Goal: Information Seeking & Learning: Learn about a topic

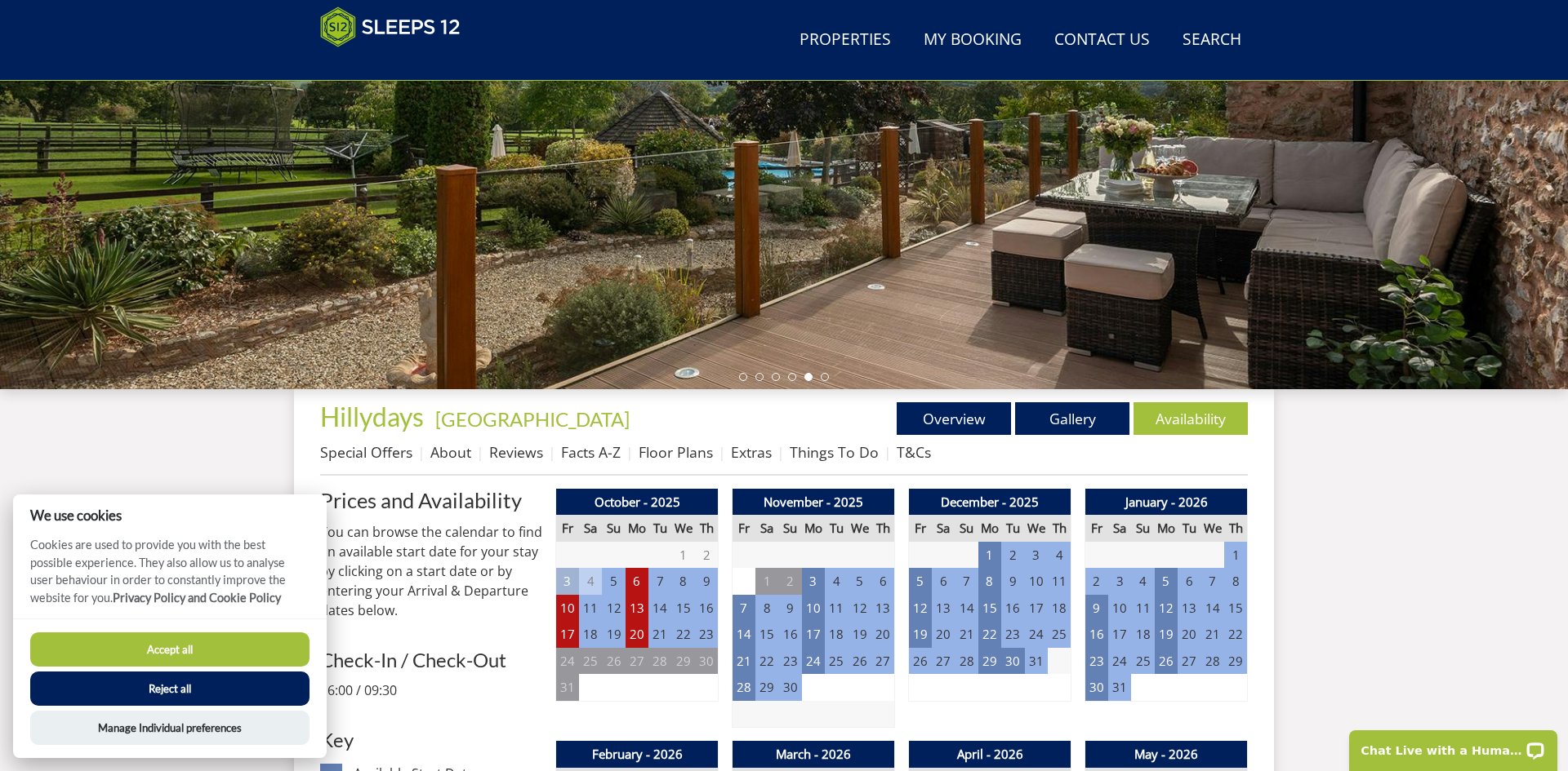
click at [233, 662] on button "Accept all" at bounding box center [169, 649] width 279 height 35
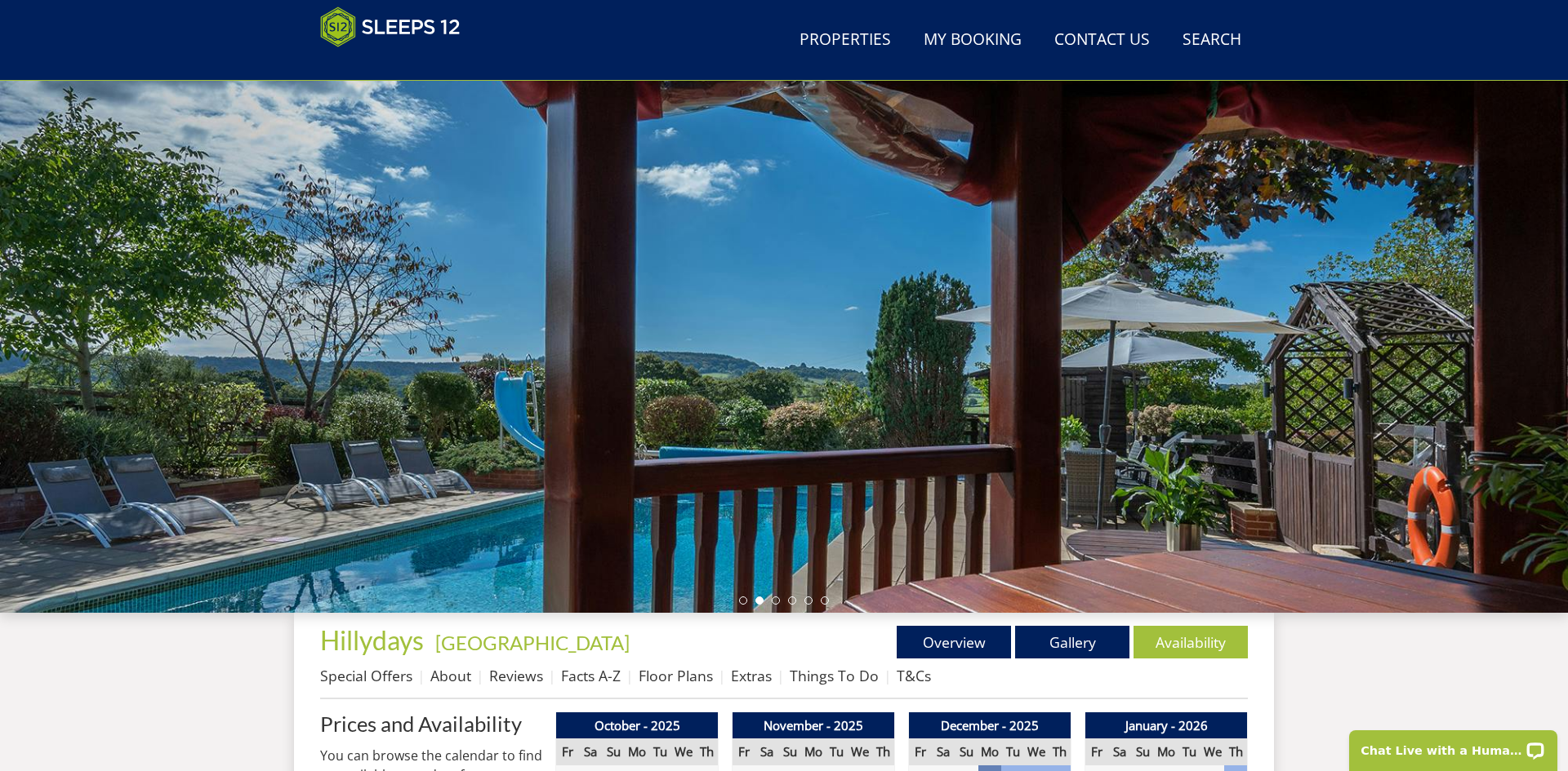
scroll to position [92, 0]
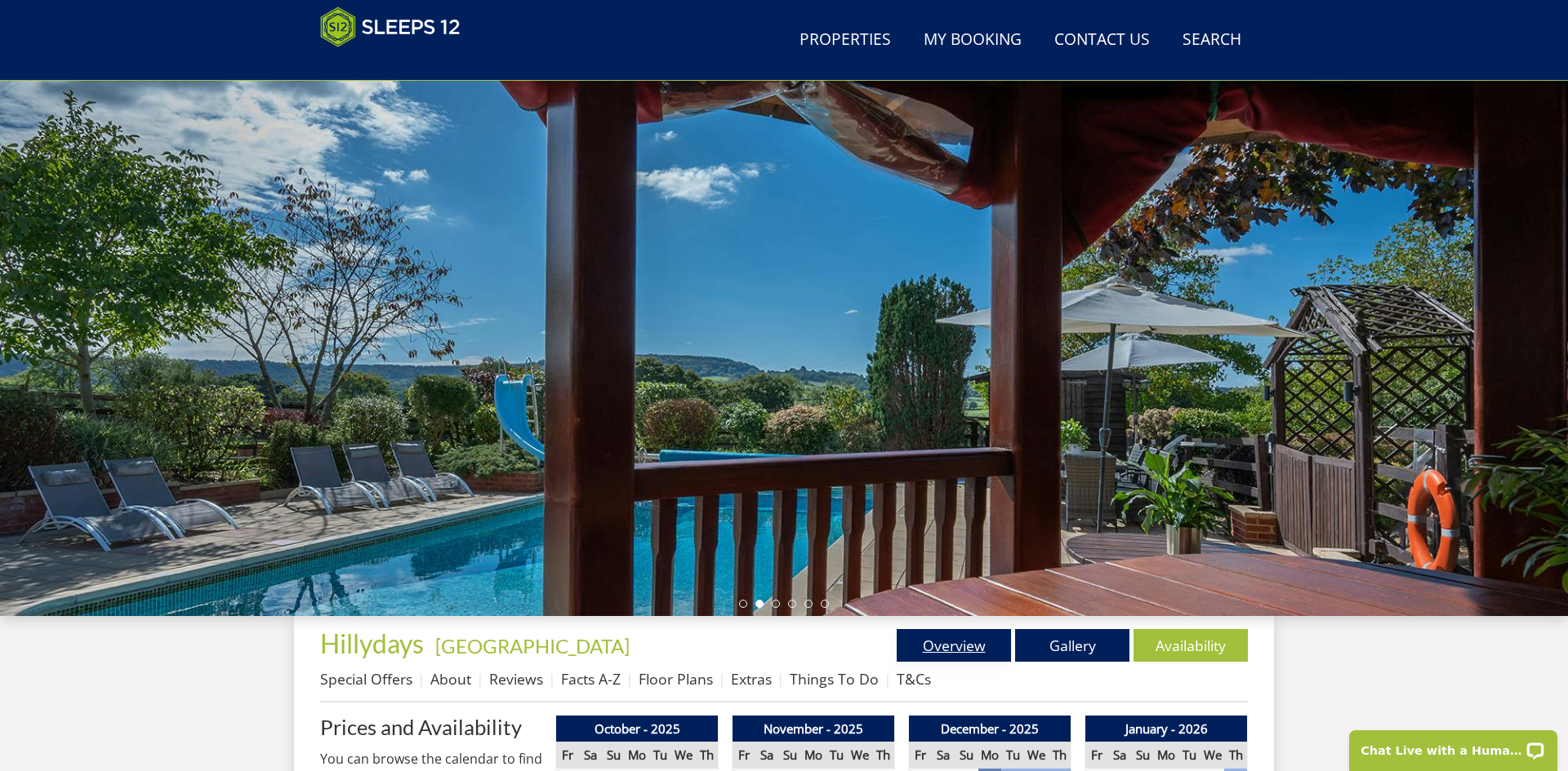
click at [950, 645] on link "Overview" at bounding box center [954, 646] width 114 height 33
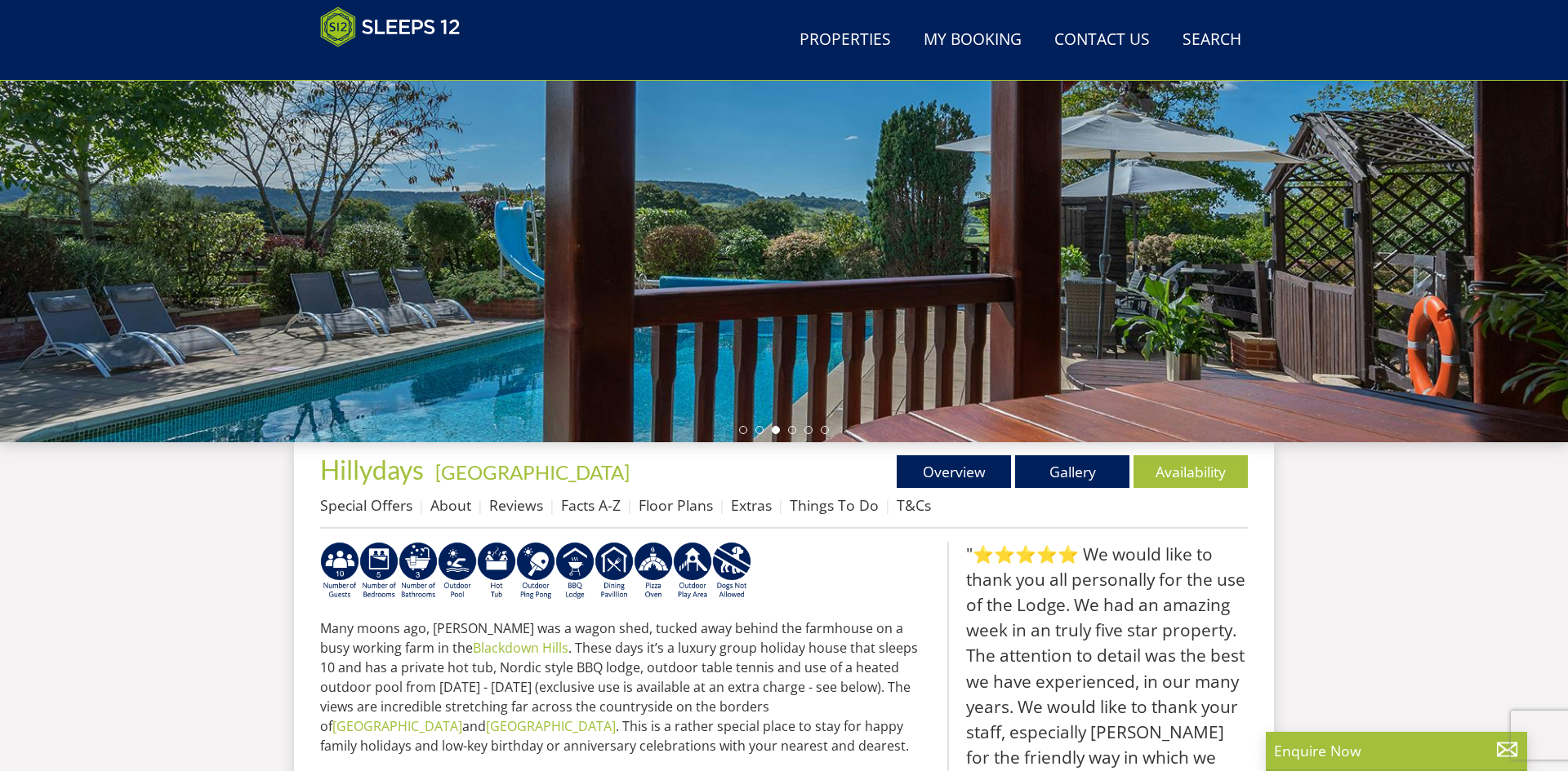
scroll to position [242, 0]
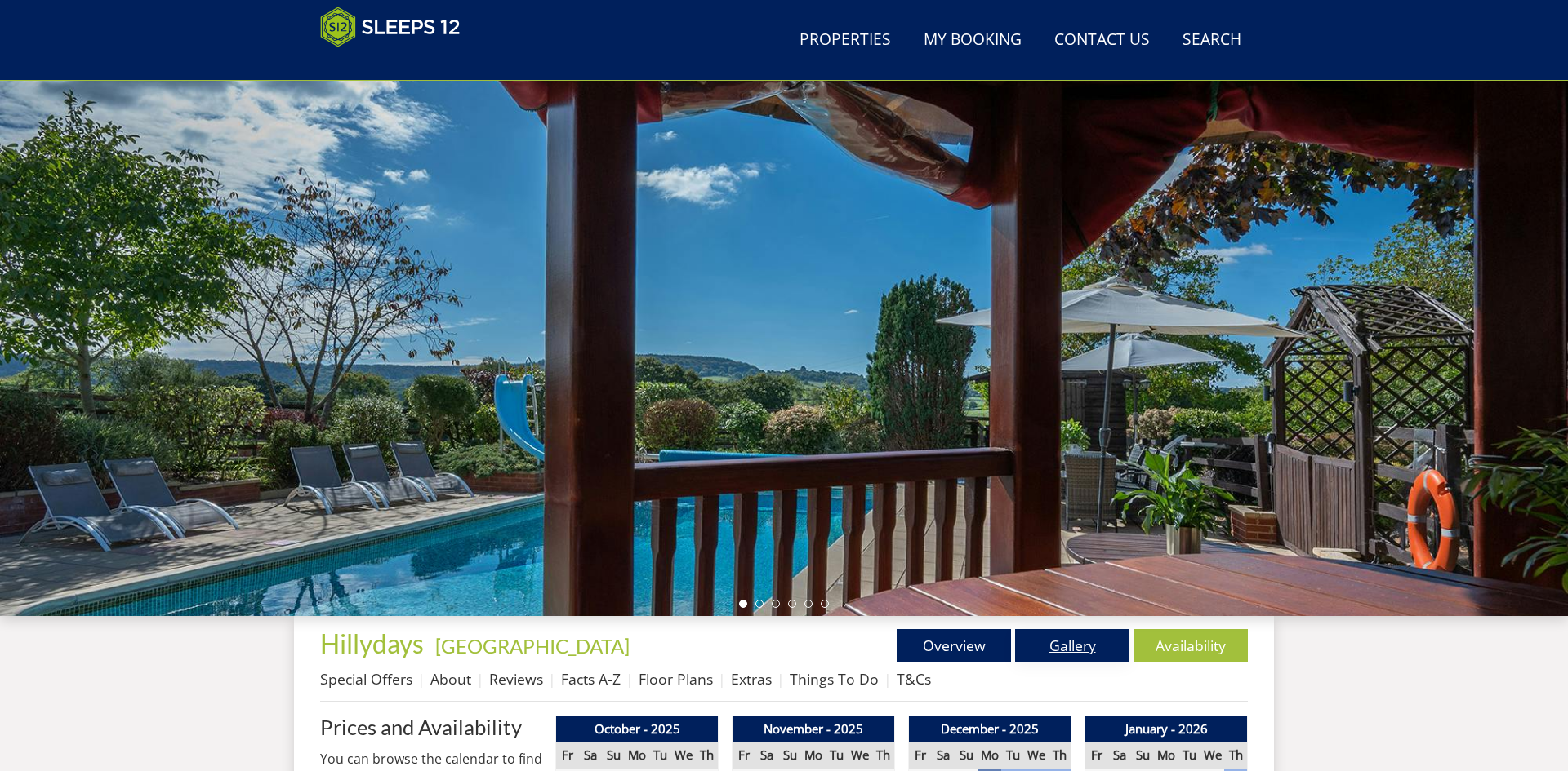
click at [1076, 636] on link "Gallery" at bounding box center [1072, 646] width 114 height 33
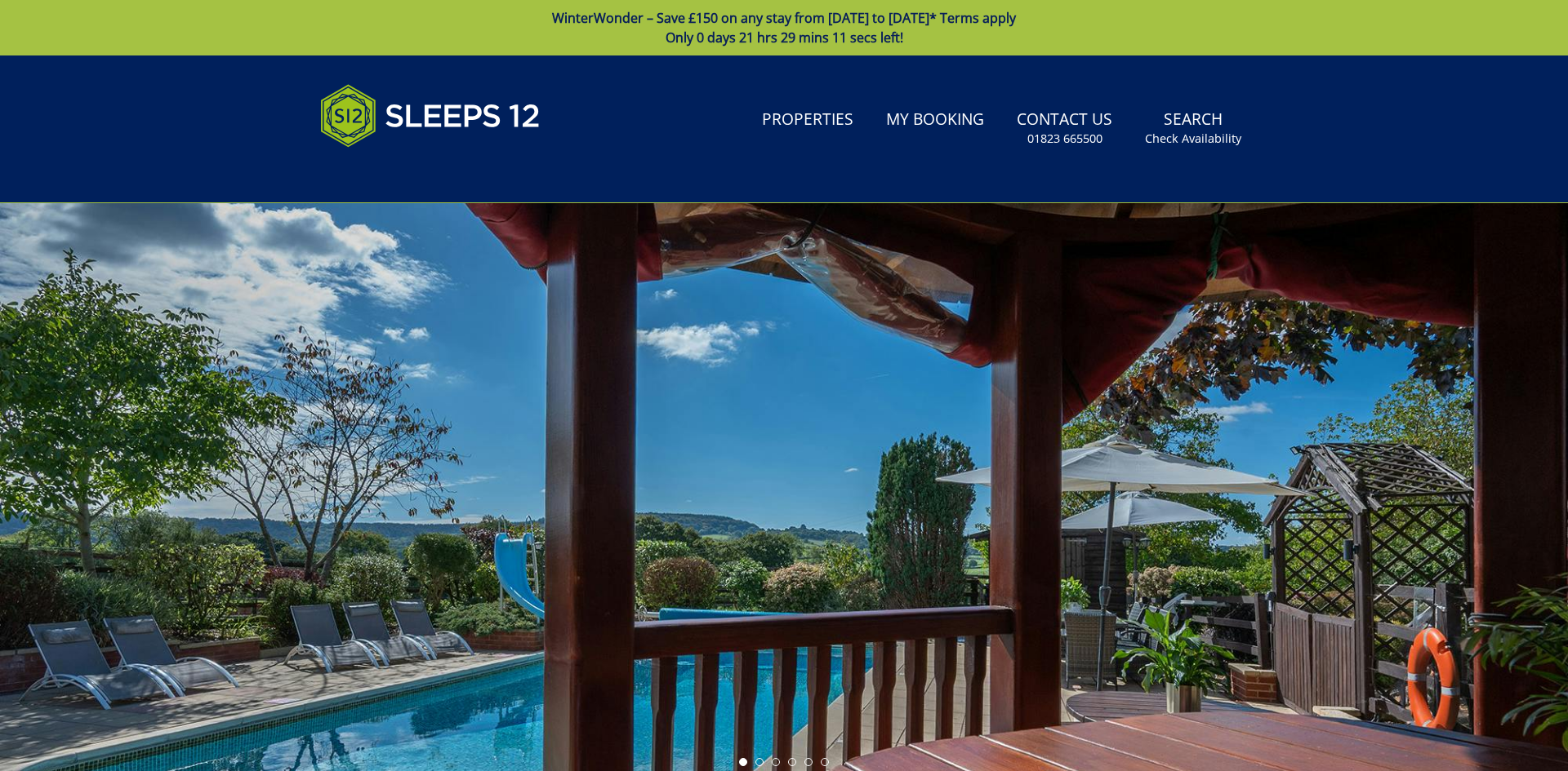
click at [1565, 558] on div at bounding box center [784, 488] width 1568 height 572
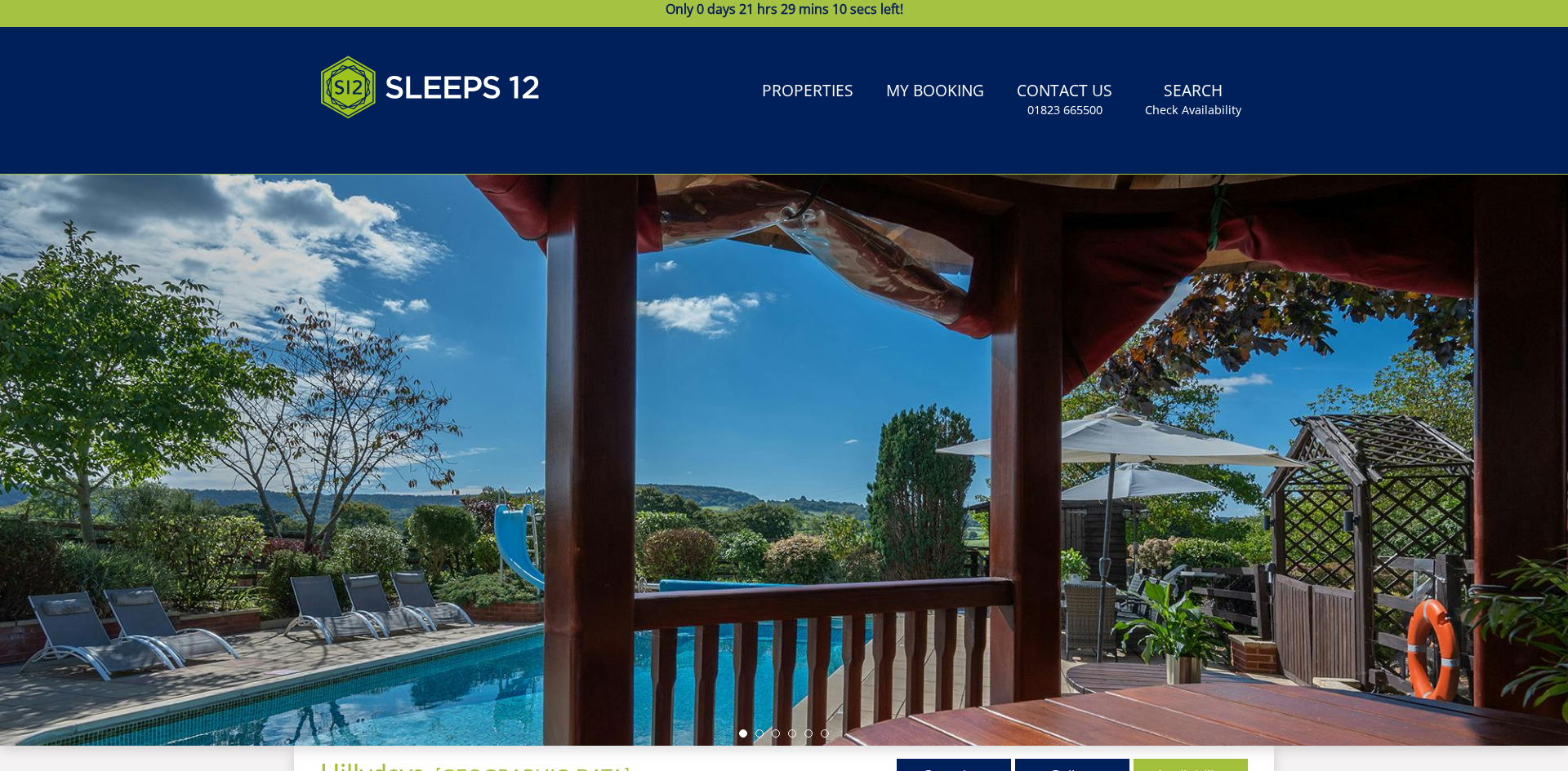
scroll to position [33, 0]
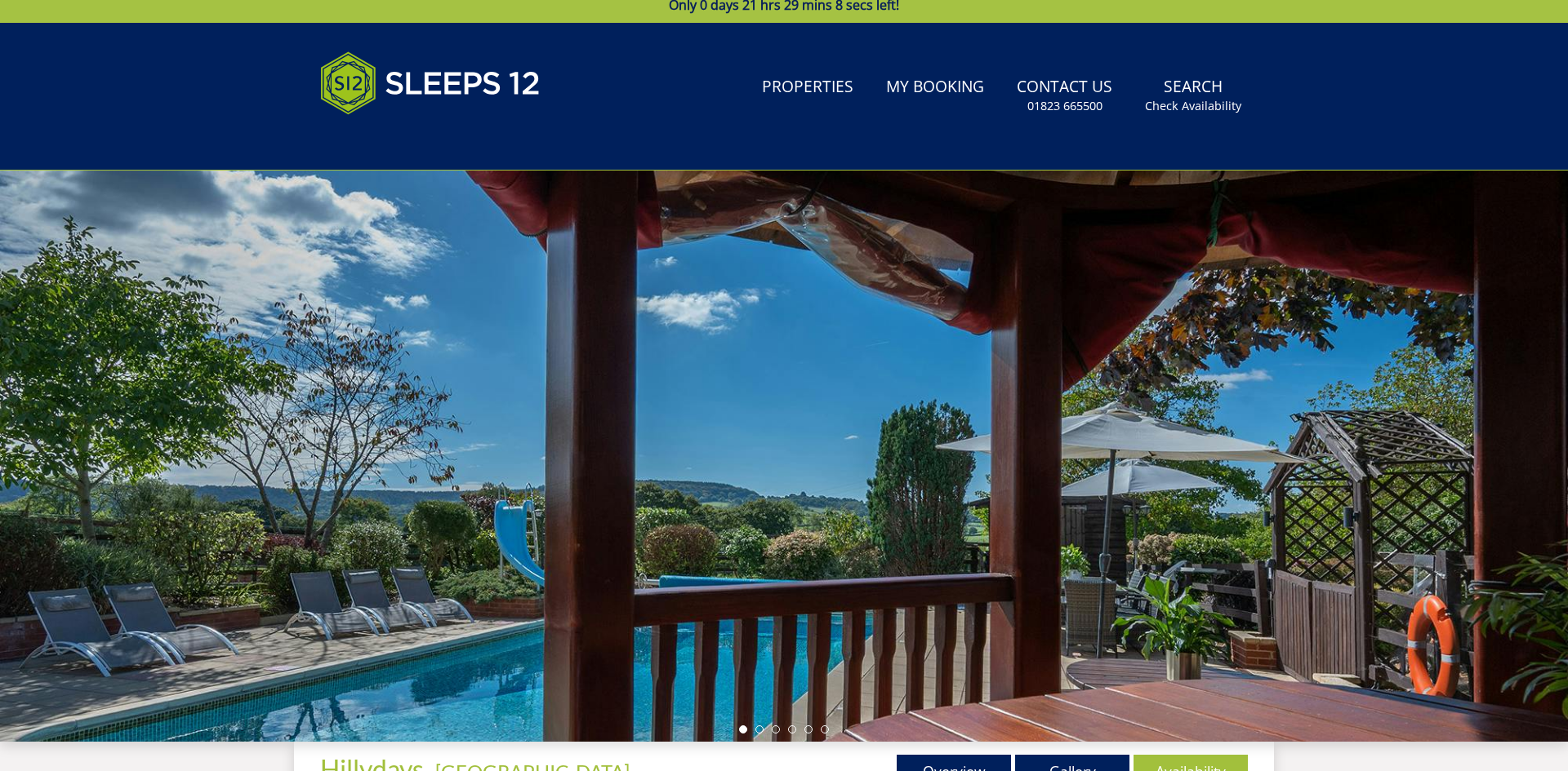
click at [1103, 337] on div at bounding box center [784, 456] width 1568 height 572
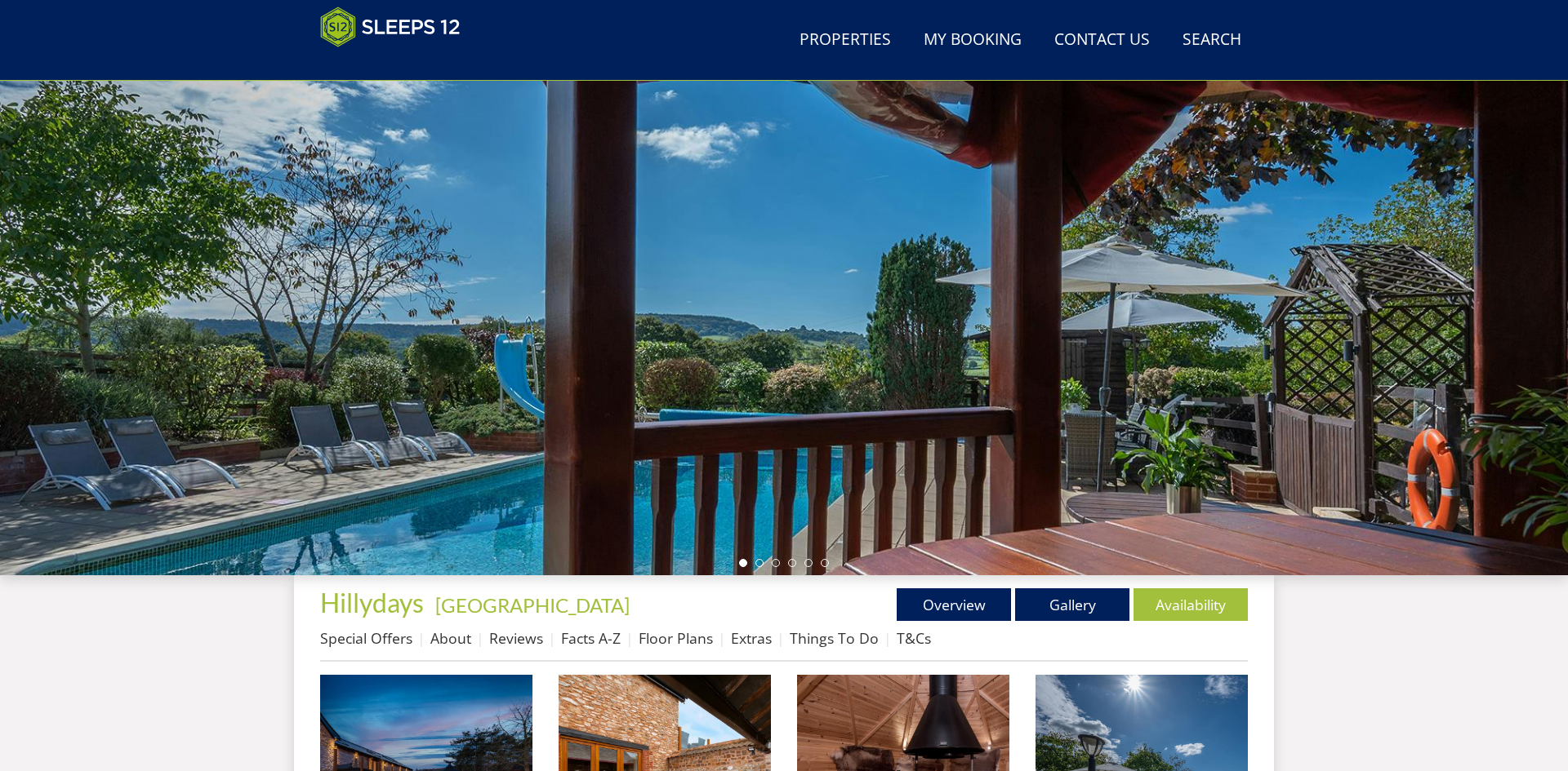
scroll to position [188, 0]
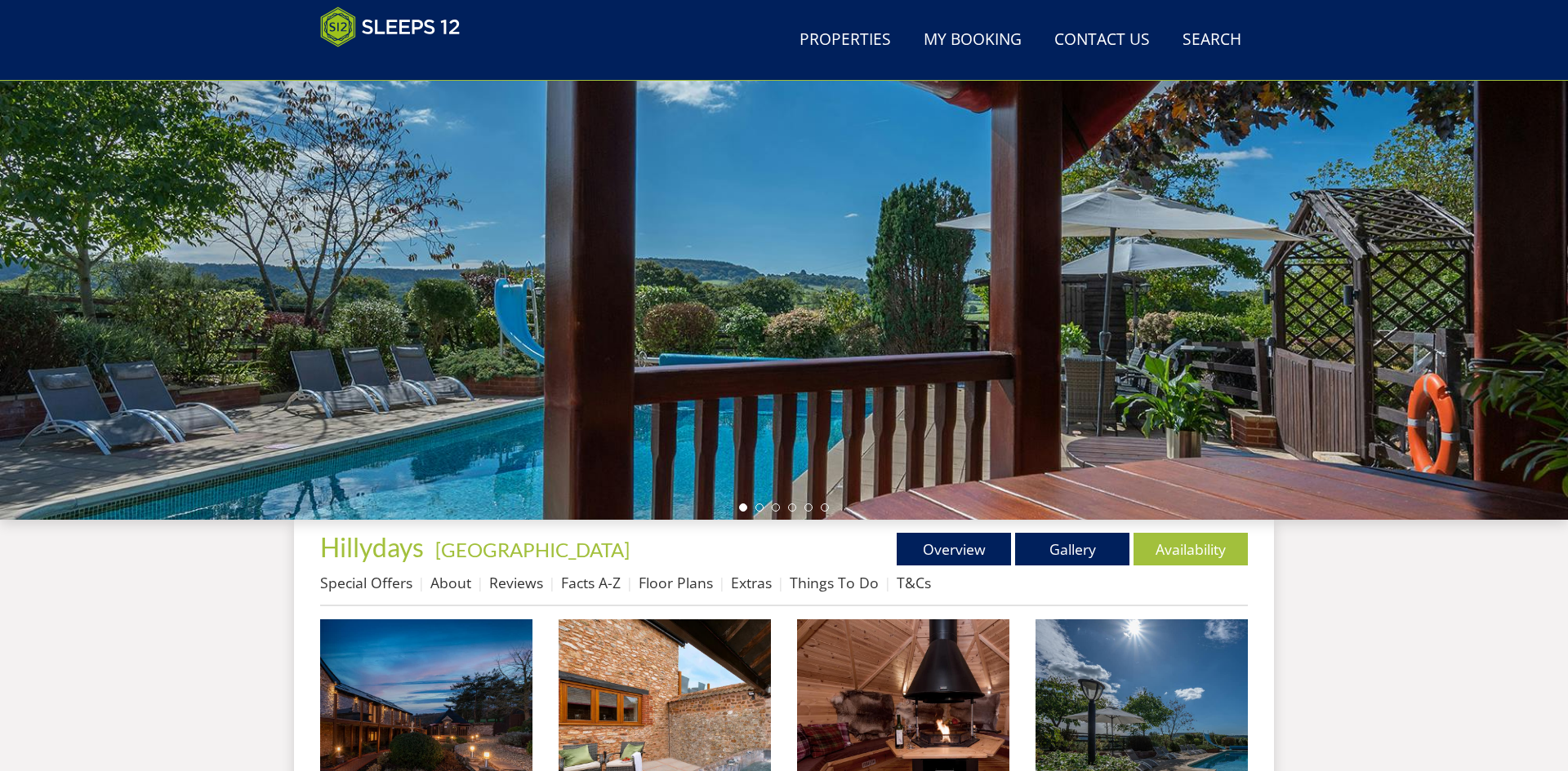
click at [1025, 396] on div at bounding box center [784, 234] width 1568 height 572
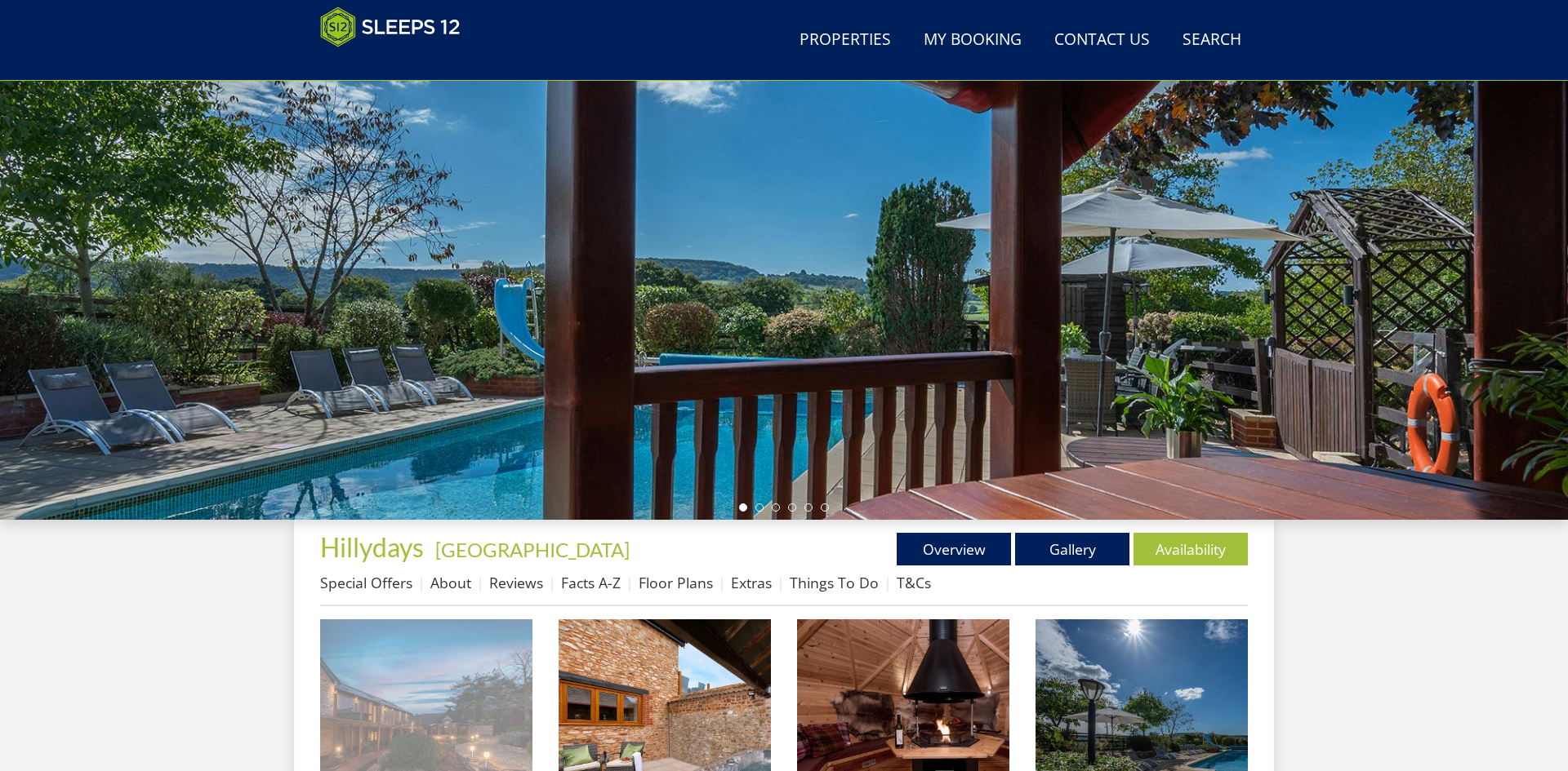
click at [452, 736] on img at bounding box center [426, 725] width 212 height 212
click at [0, 0] on div at bounding box center [0, 0] width 0 height 0
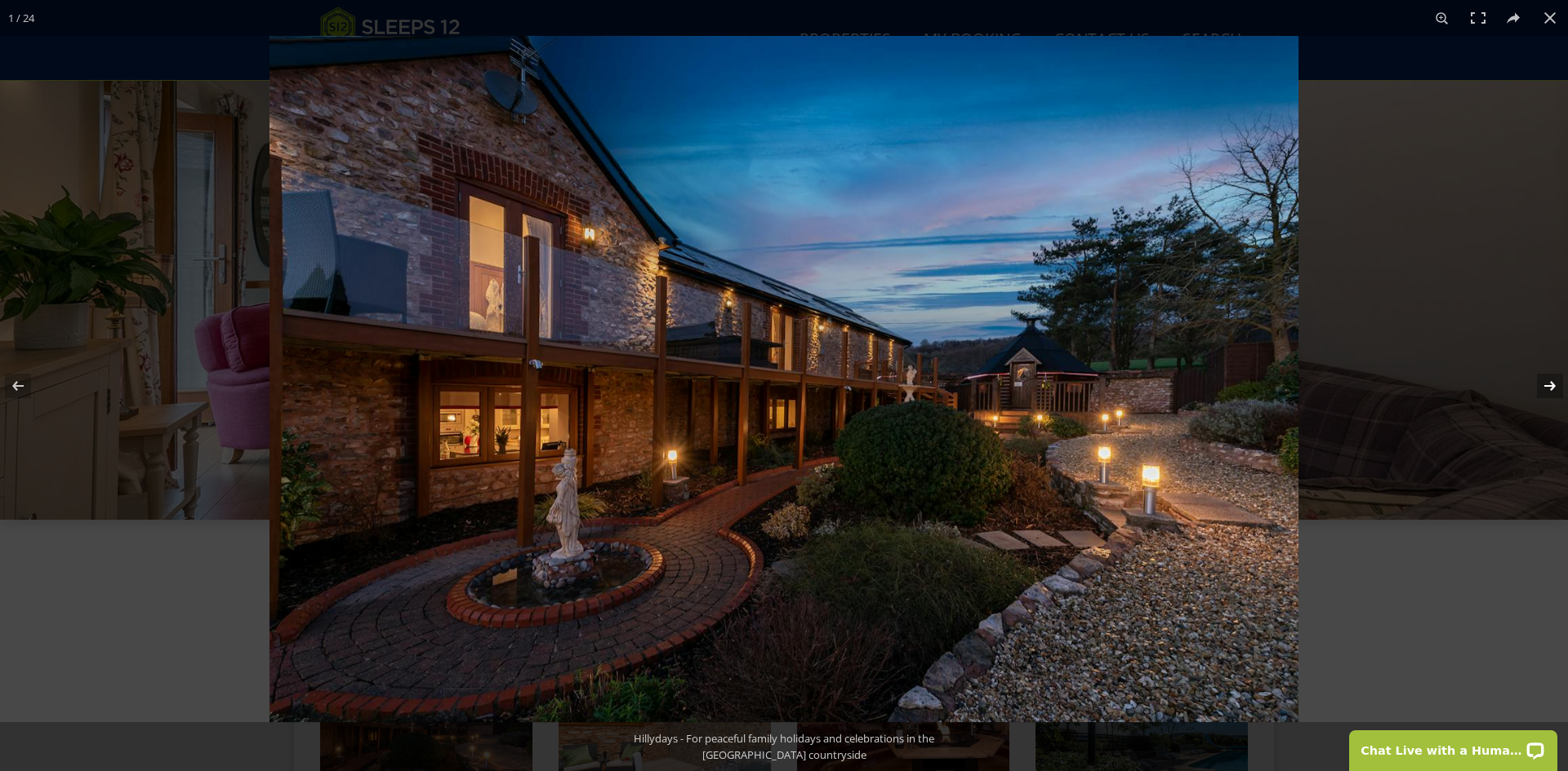
click at [1551, 380] on button at bounding box center [1539, 386] width 57 height 81
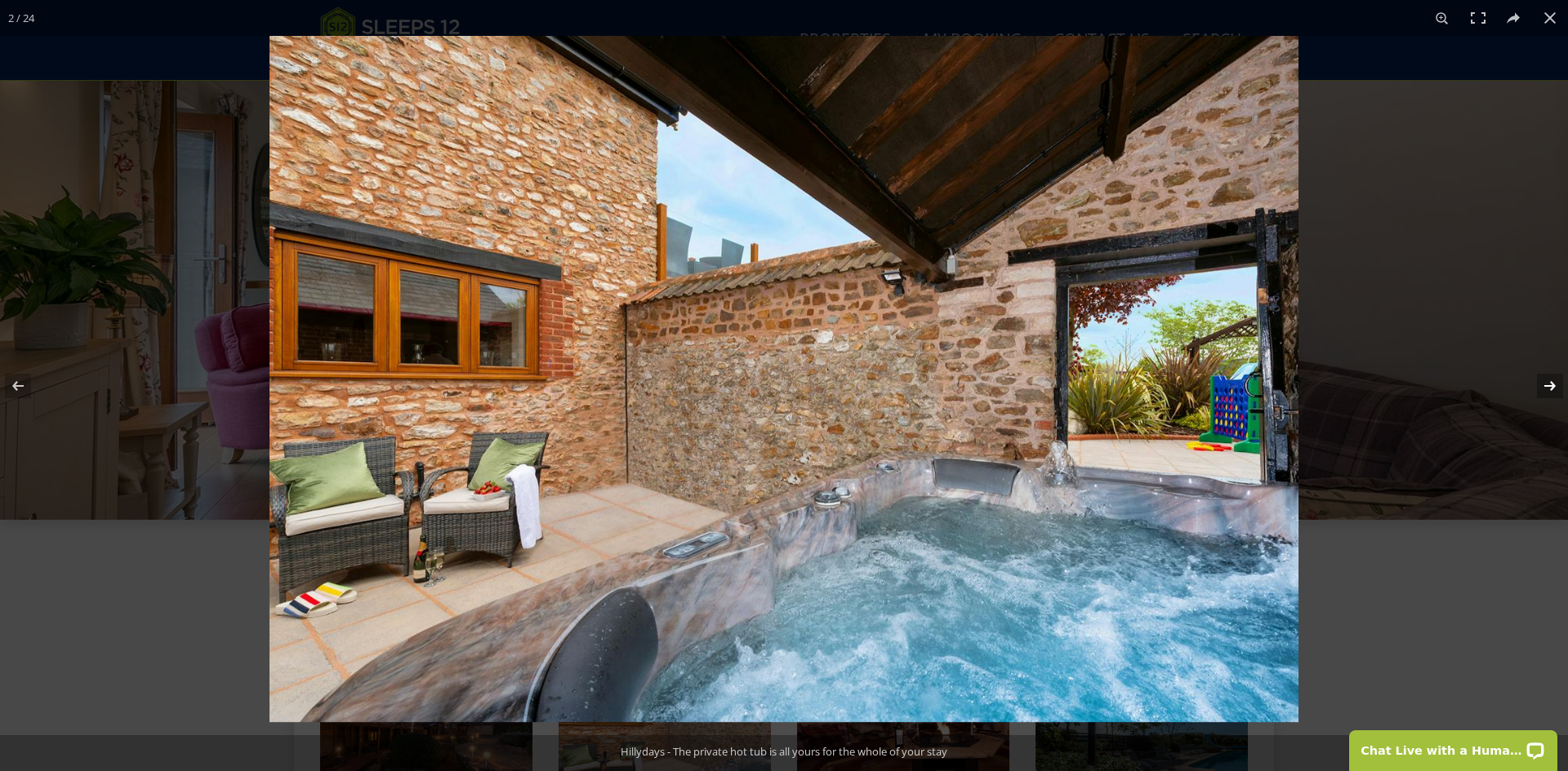
click at [1551, 380] on button at bounding box center [1539, 386] width 57 height 81
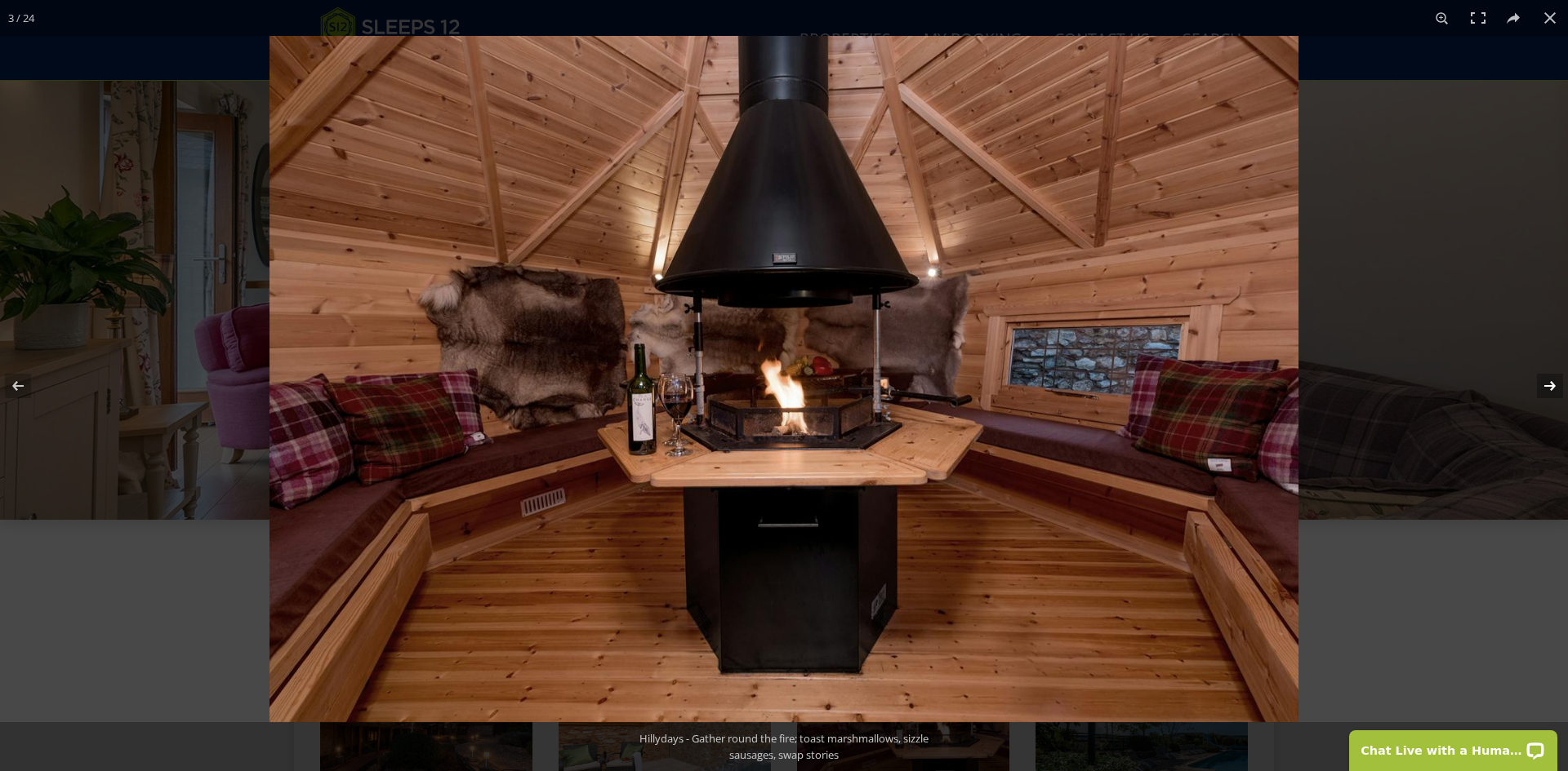
click at [1551, 380] on button at bounding box center [1539, 386] width 57 height 81
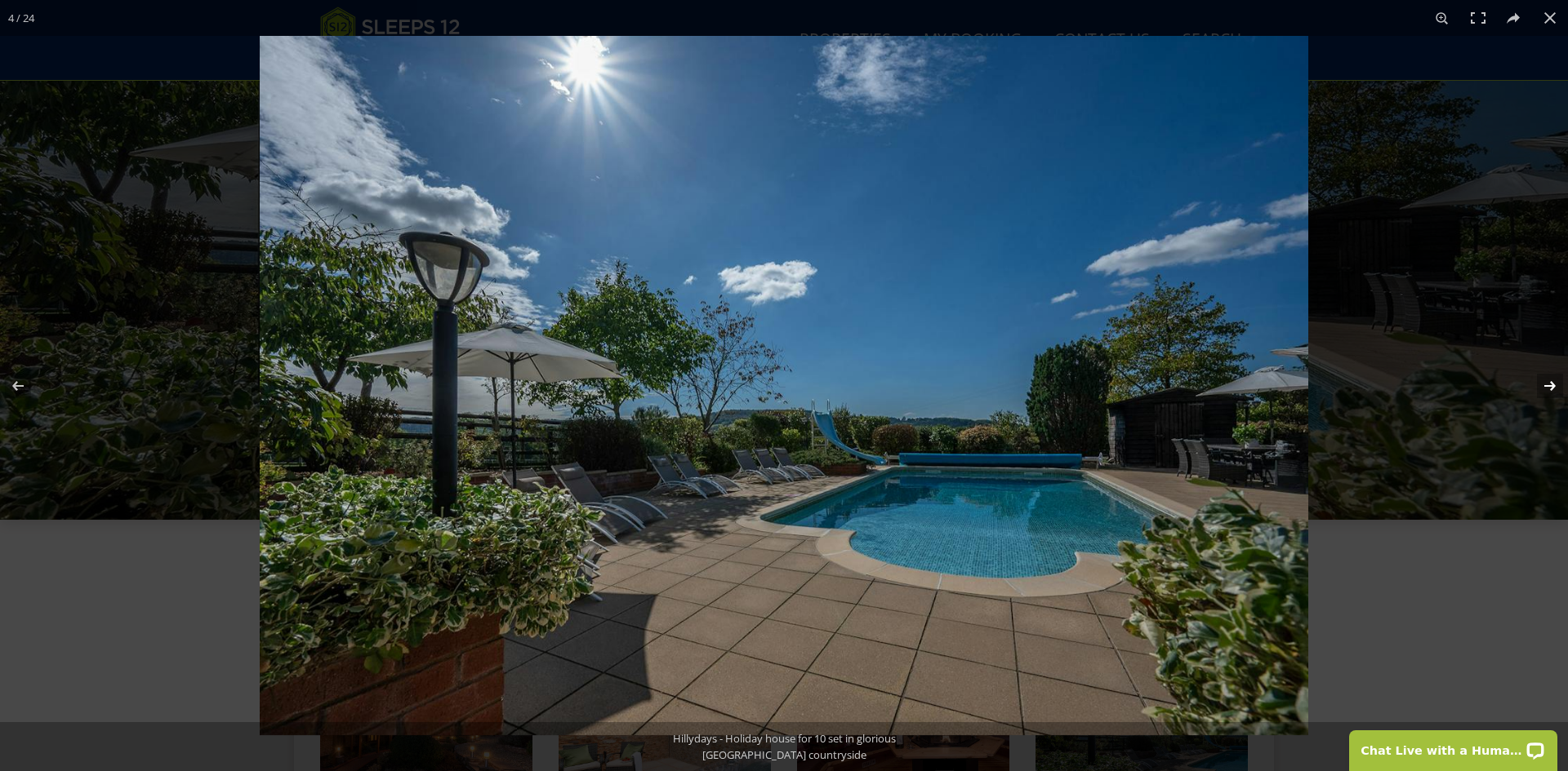
click at [1551, 380] on button at bounding box center [1539, 386] width 57 height 81
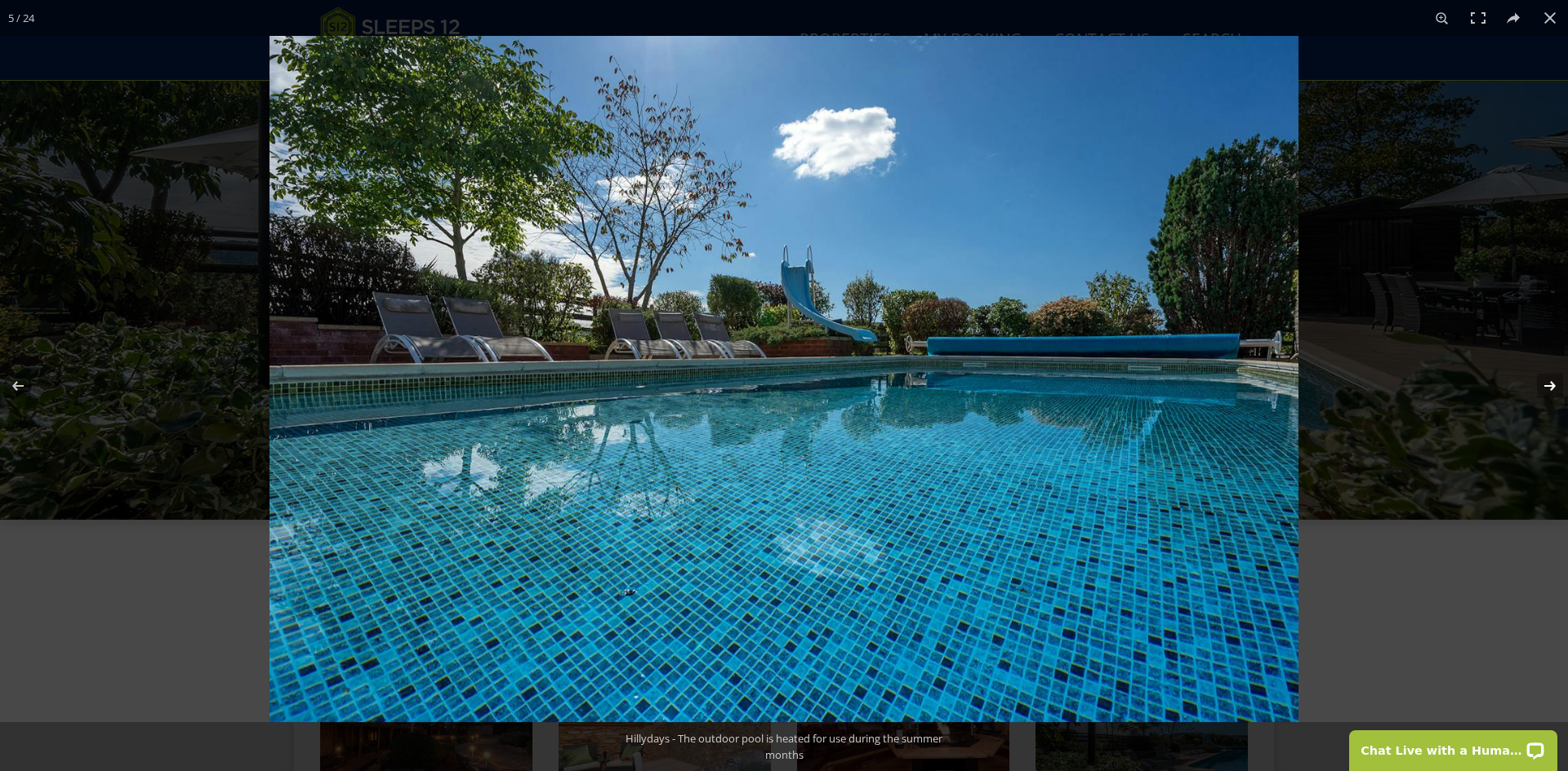
click at [1551, 380] on button at bounding box center [1539, 386] width 57 height 81
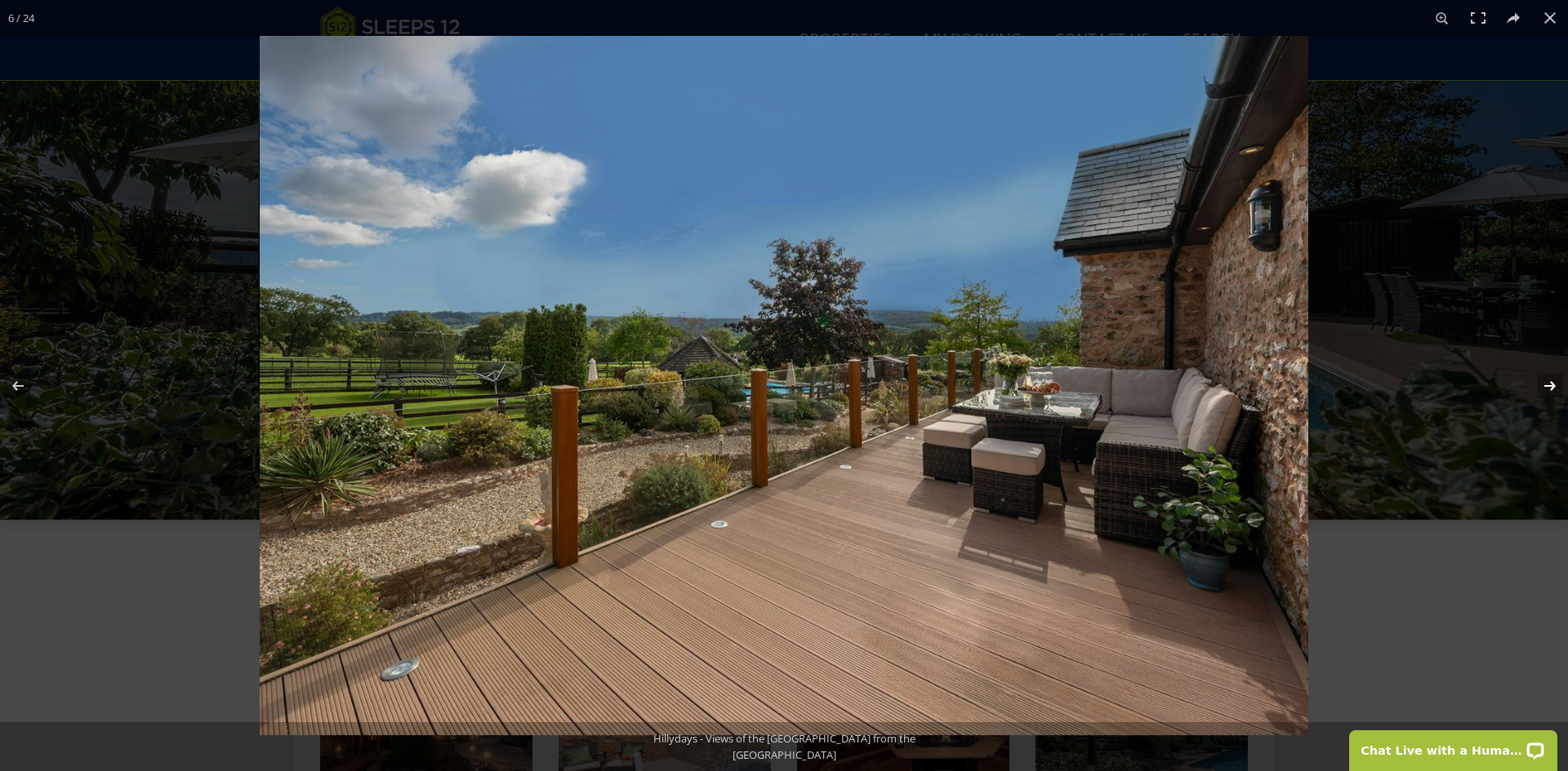
click at [1551, 380] on button at bounding box center [1539, 386] width 57 height 81
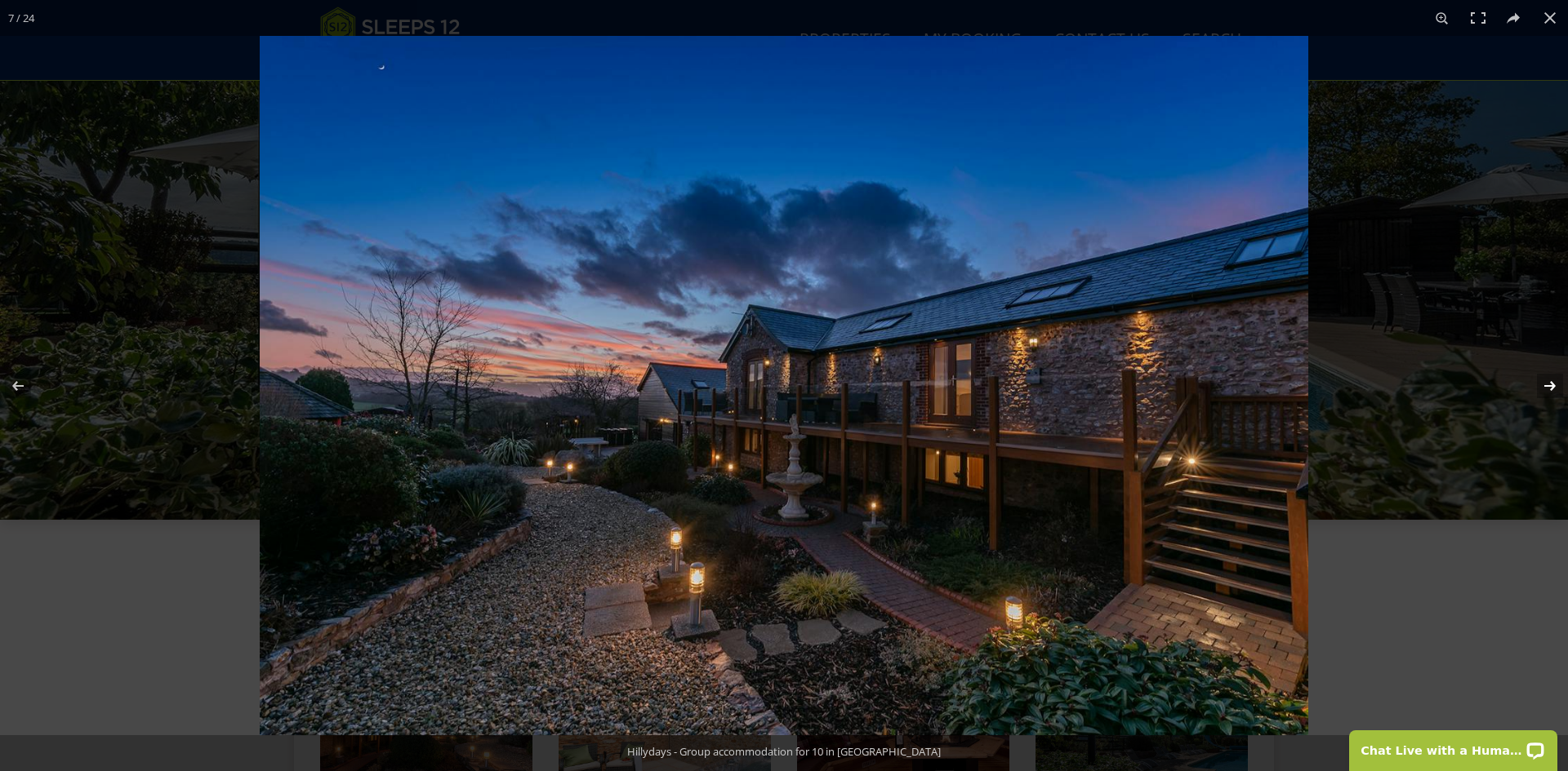
click at [1551, 380] on button at bounding box center [1539, 386] width 57 height 81
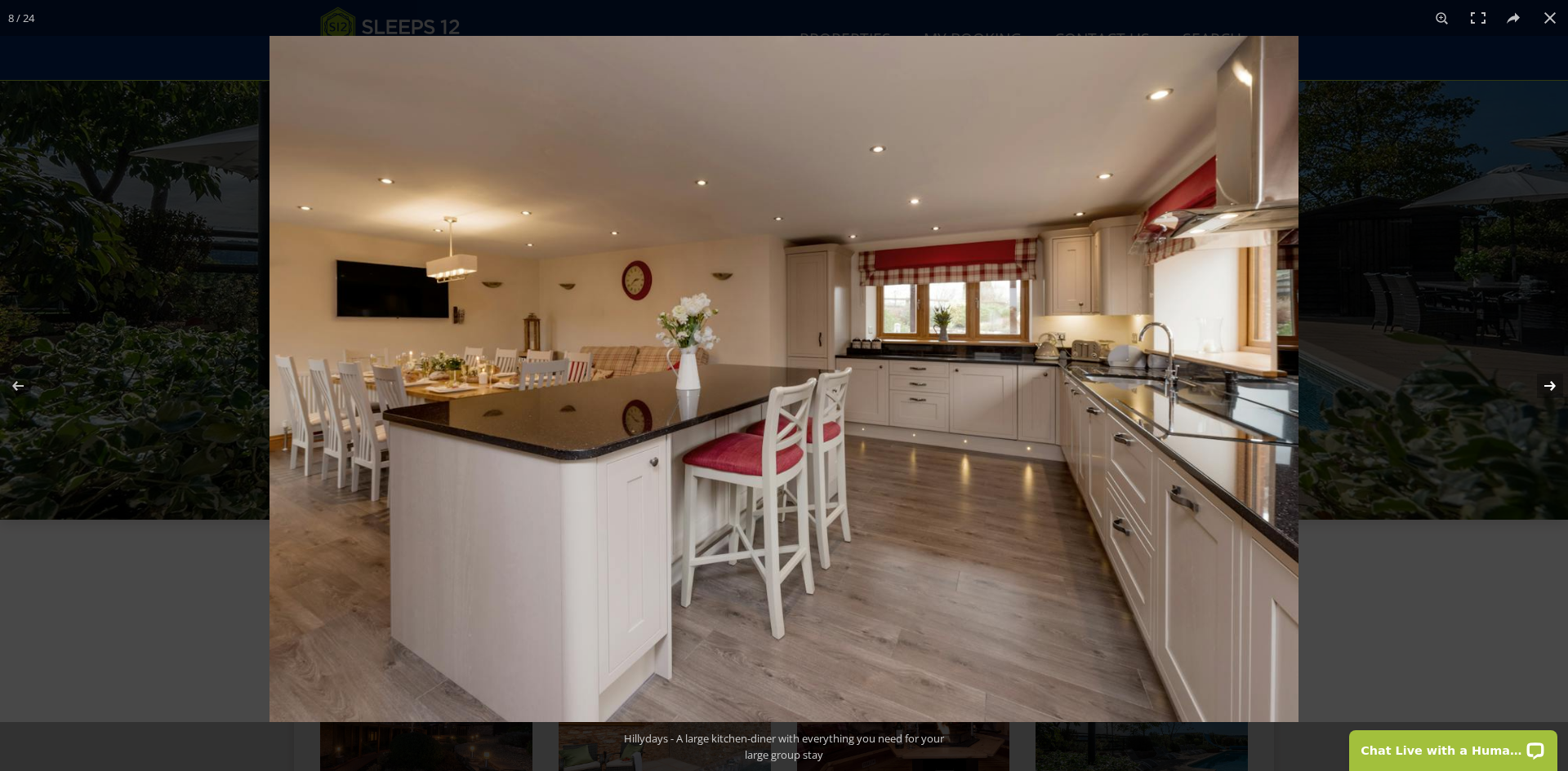
click at [1551, 380] on button at bounding box center [1539, 386] width 57 height 81
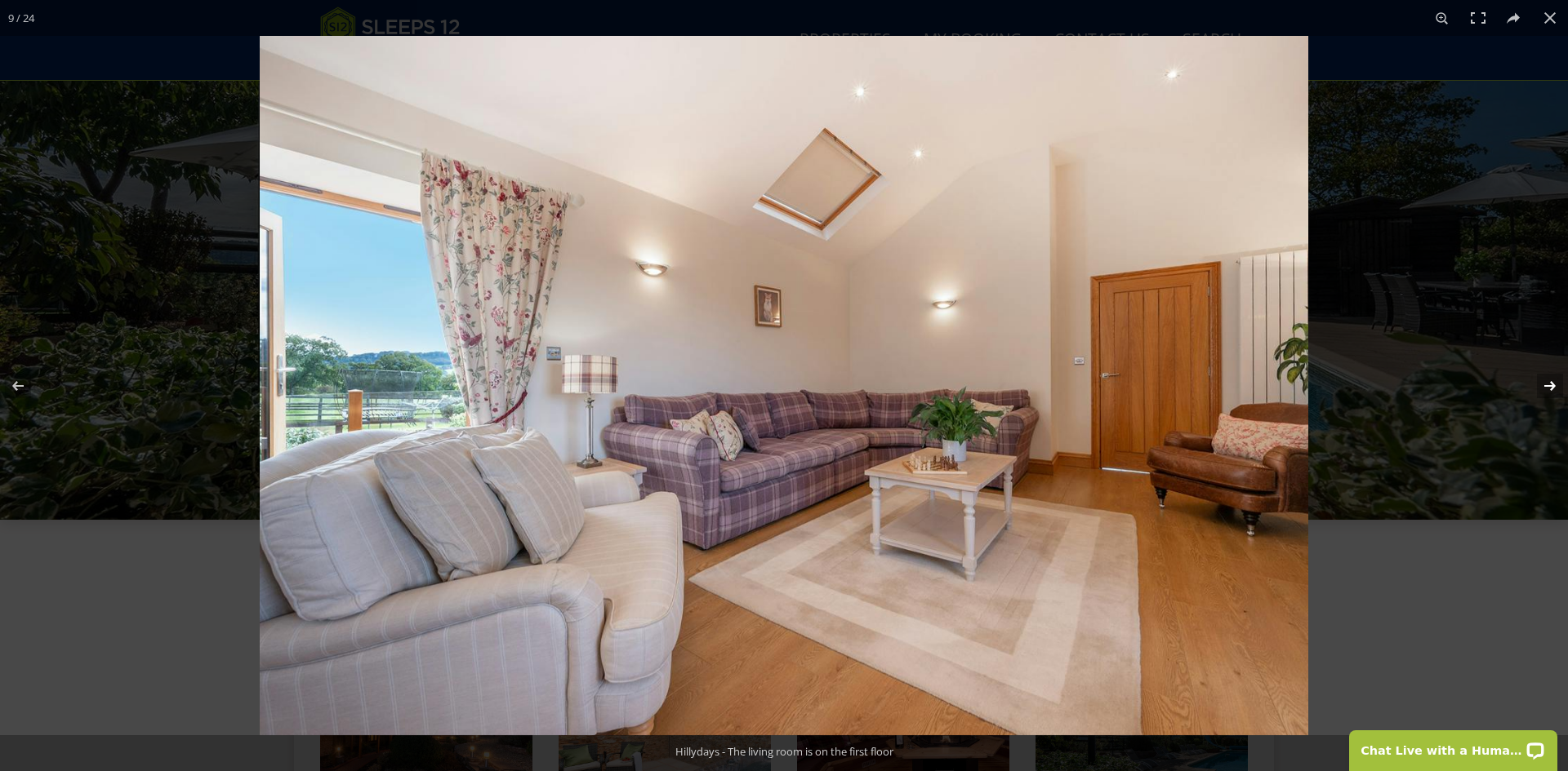
click at [1551, 380] on button at bounding box center [1539, 386] width 57 height 81
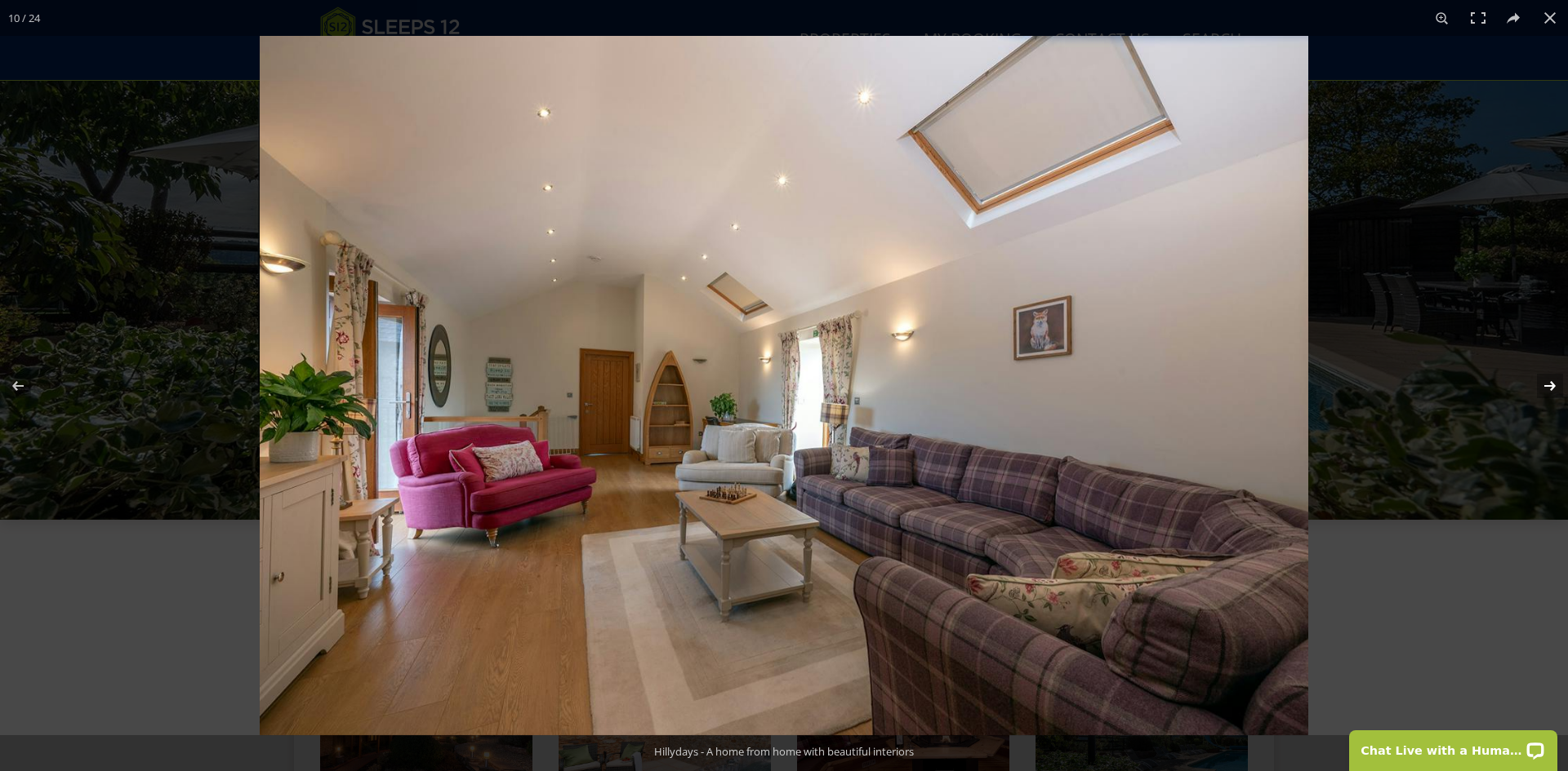
click at [1551, 380] on button at bounding box center [1539, 386] width 57 height 81
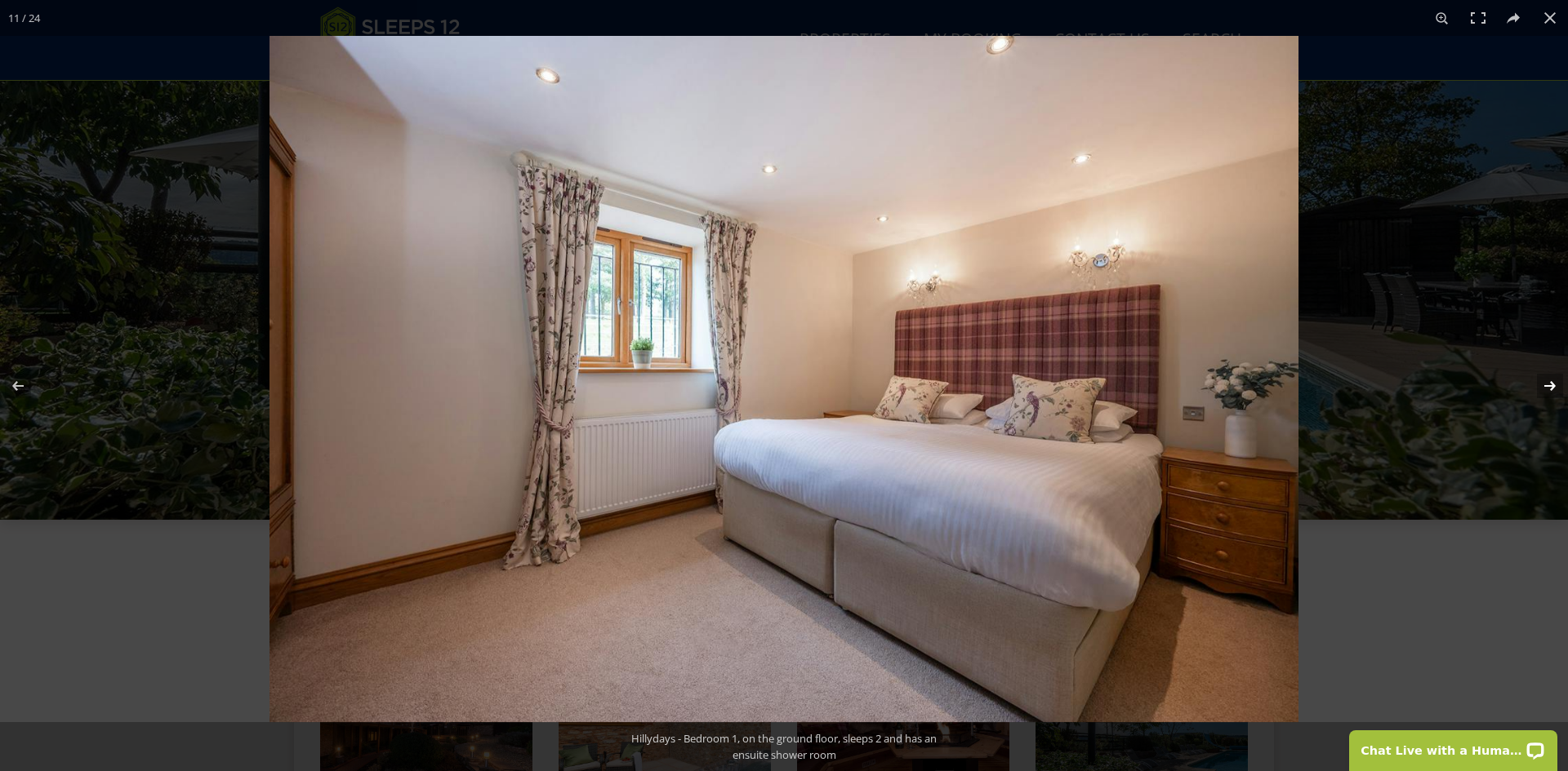
click at [1551, 380] on button at bounding box center [1539, 386] width 57 height 81
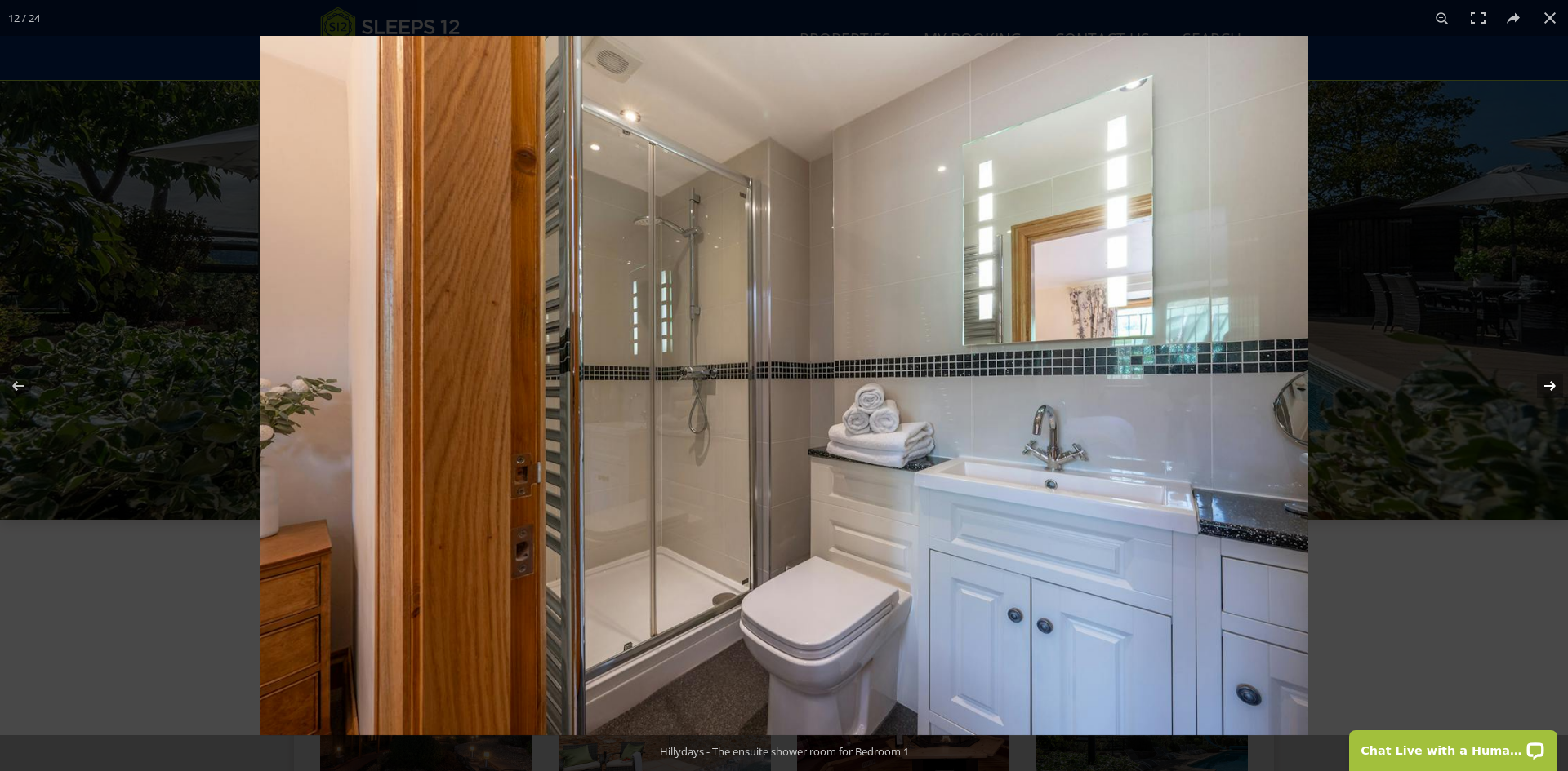
click at [1551, 380] on button at bounding box center [1539, 386] width 57 height 81
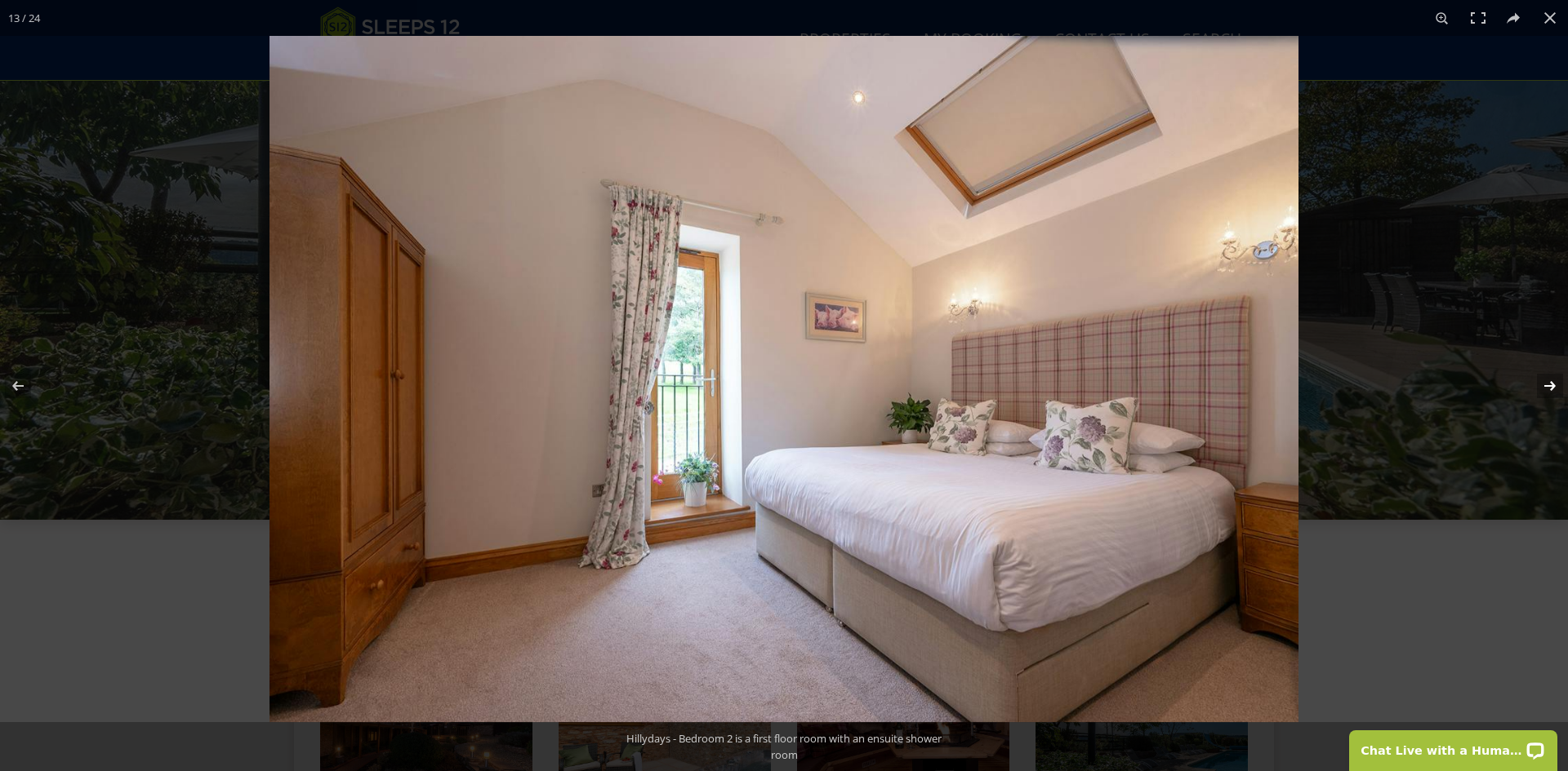
click at [1551, 380] on button at bounding box center [1539, 386] width 57 height 81
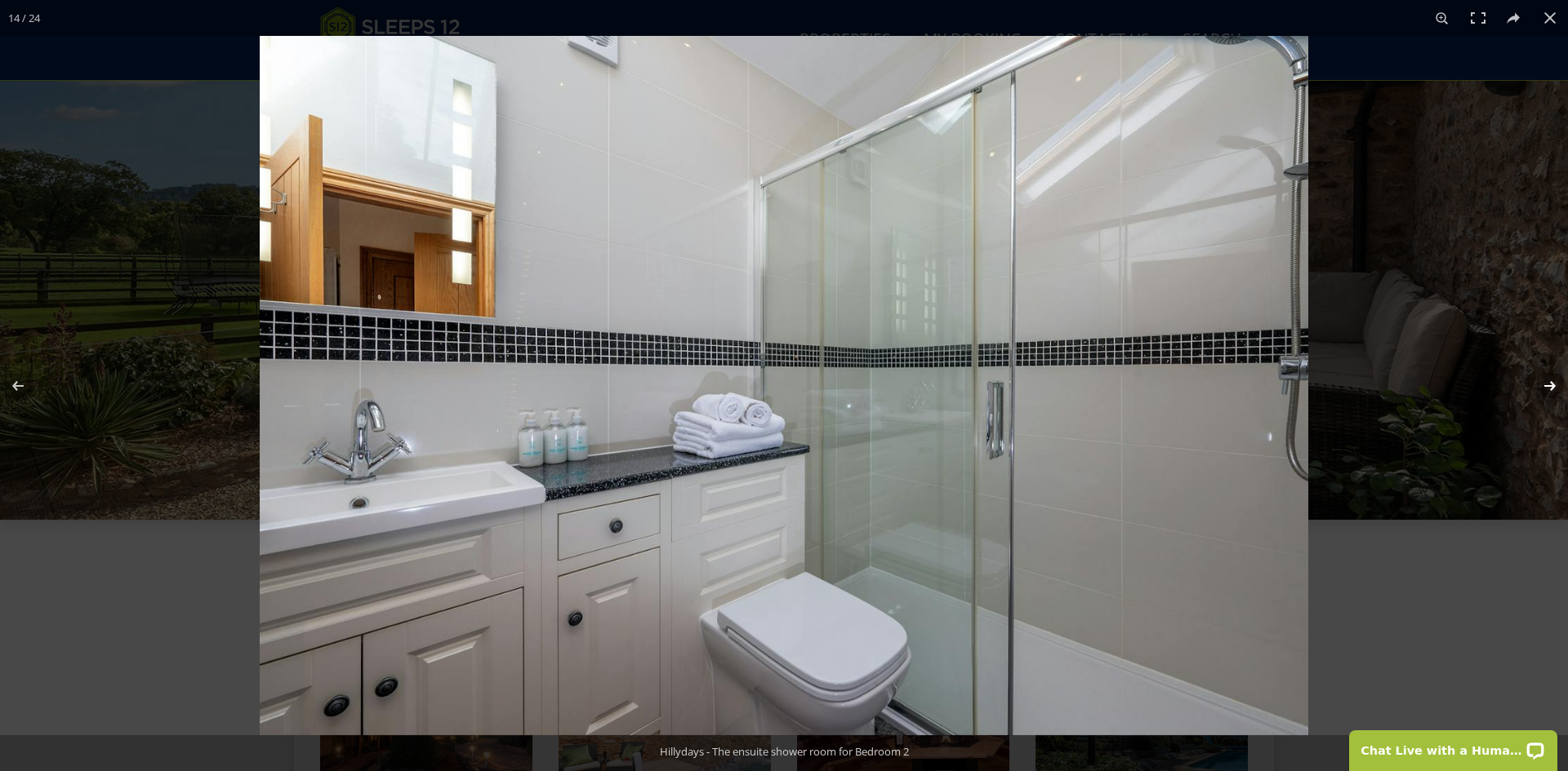
click at [1551, 380] on button at bounding box center [1539, 386] width 57 height 81
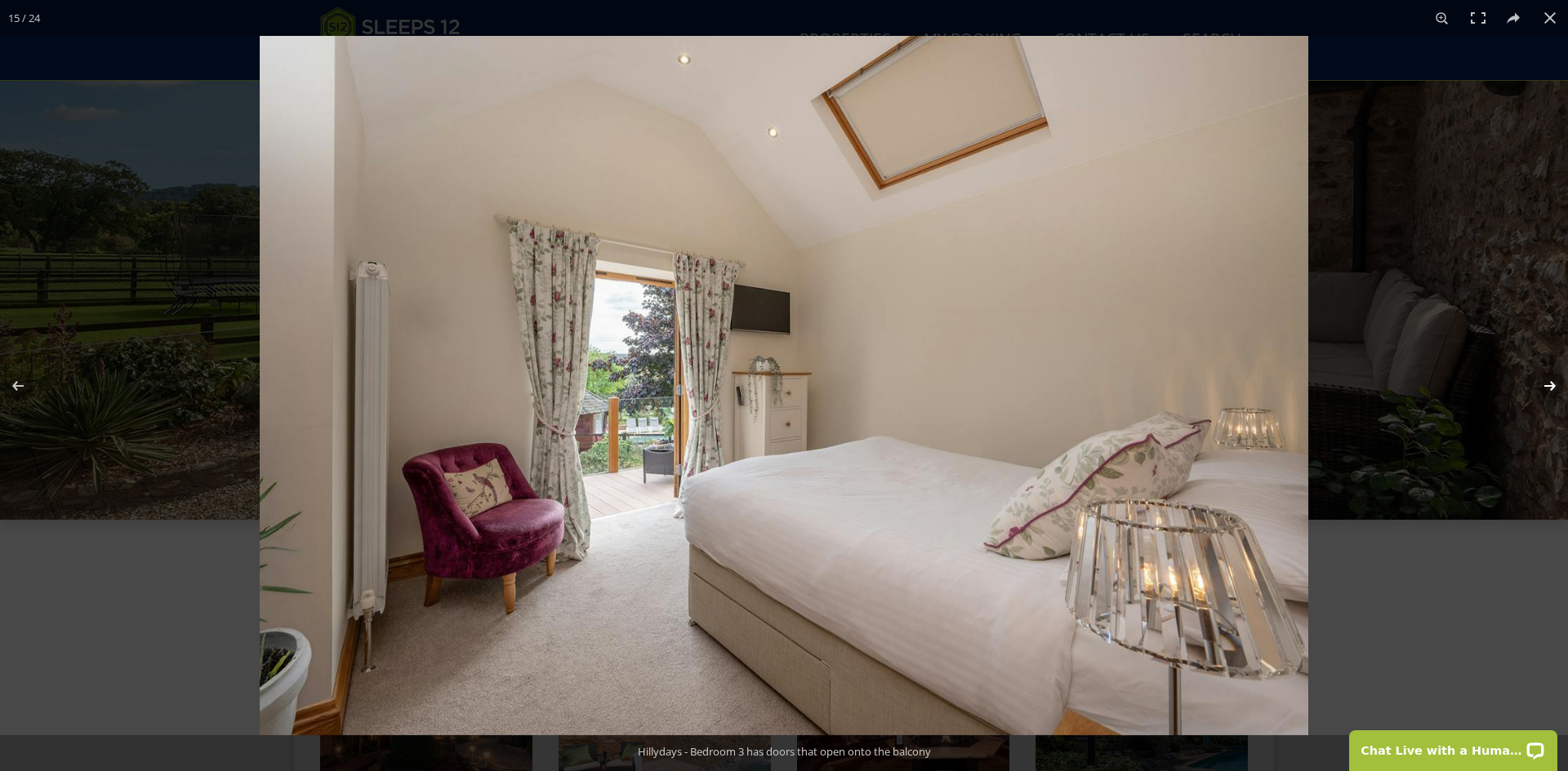
click at [1551, 380] on button at bounding box center [1539, 386] width 57 height 81
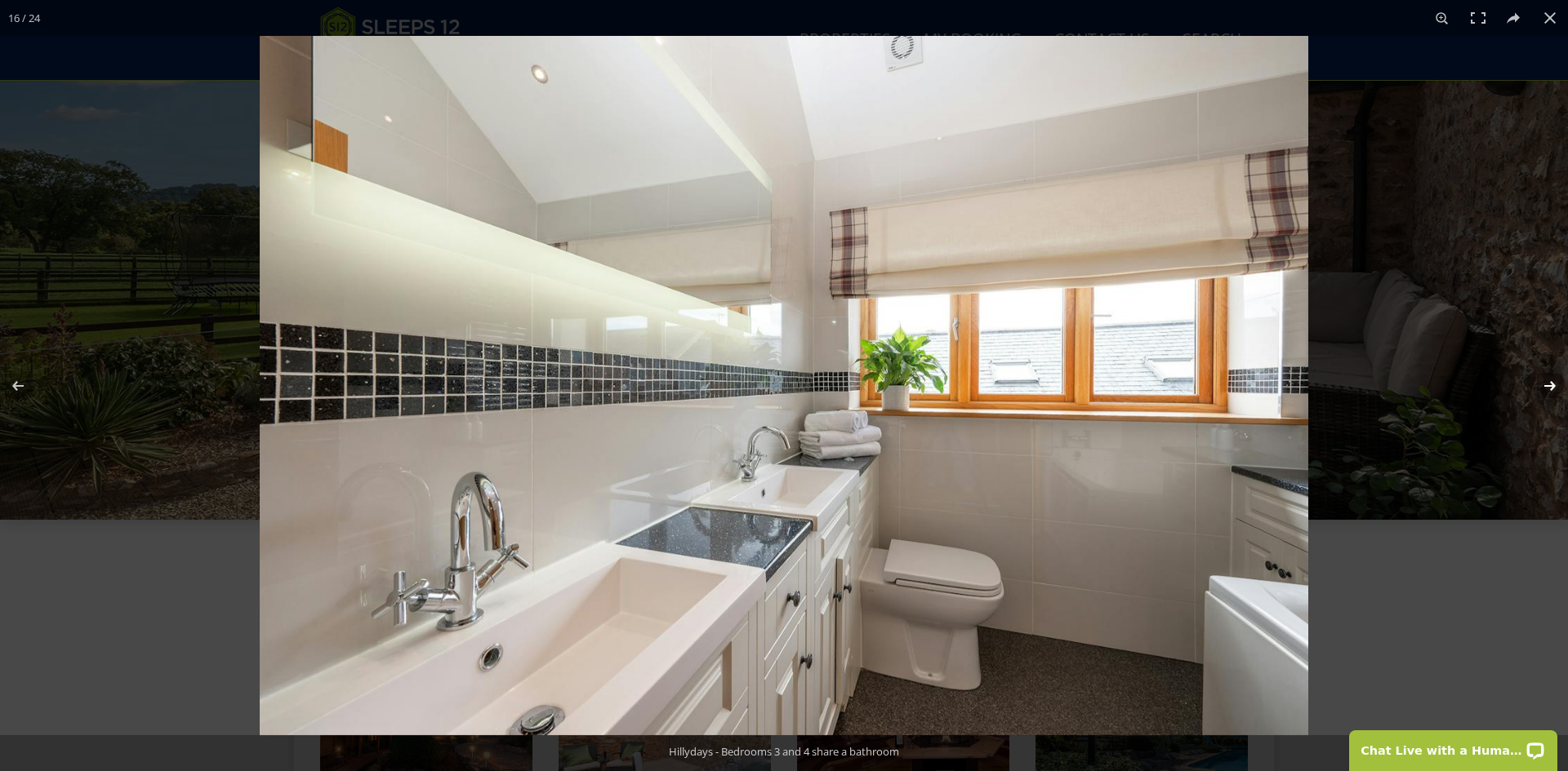
click at [1551, 380] on button at bounding box center [1539, 386] width 57 height 81
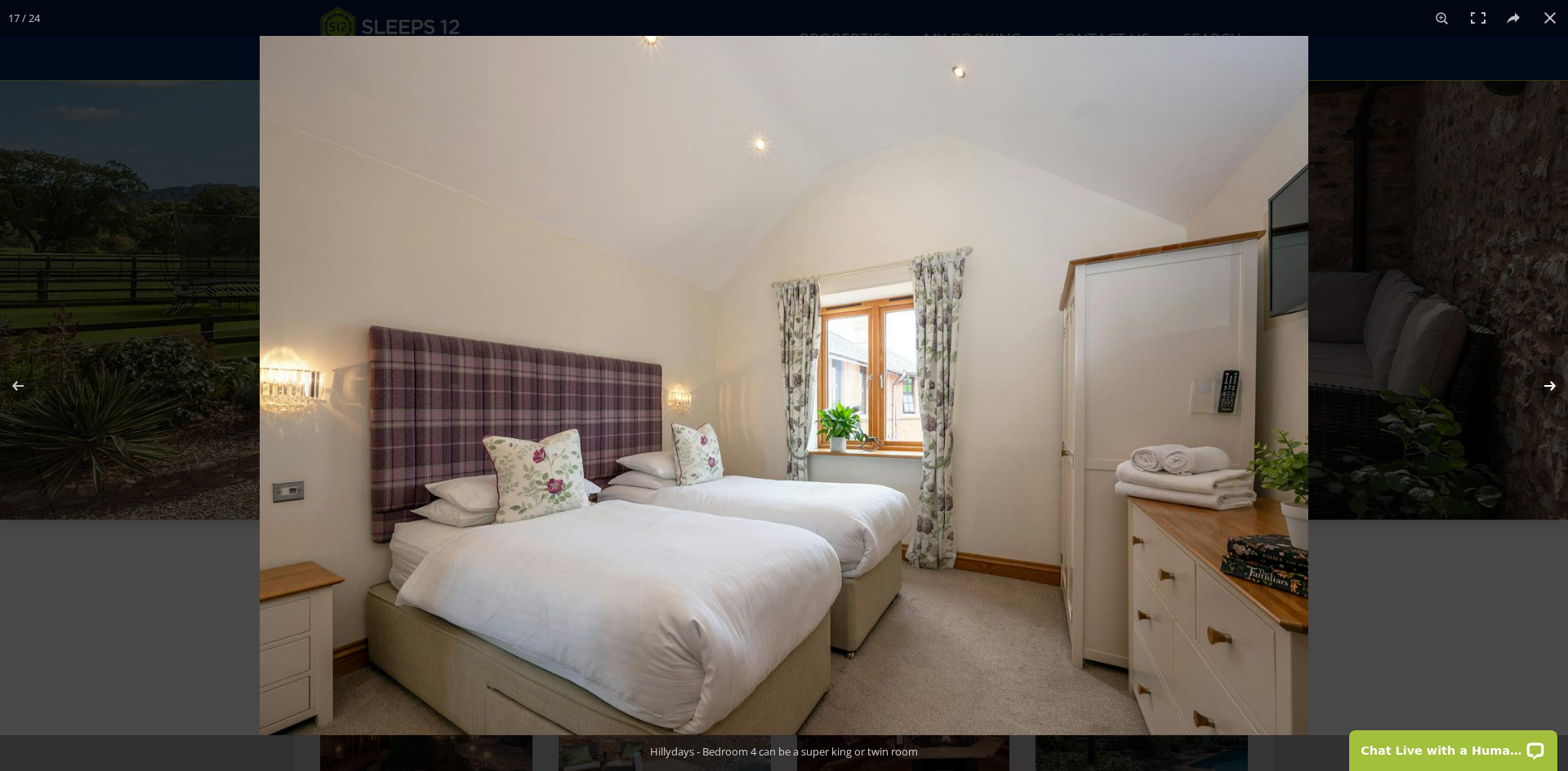
click at [1551, 380] on button at bounding box center [1539, 386] width 57 height 81
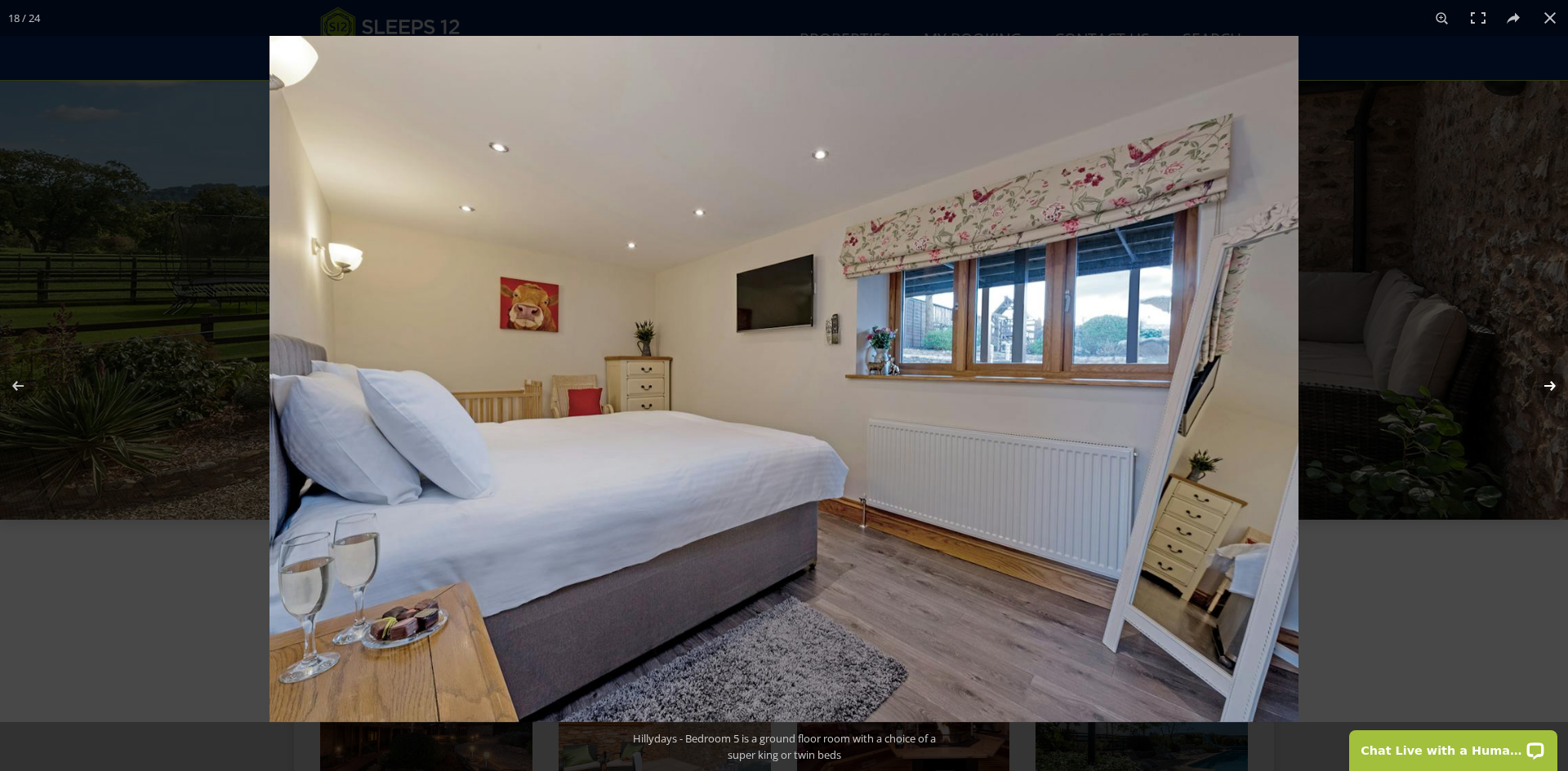
click at [1551, 380] on button at bounding box center [1539, 386] width 57 height 81
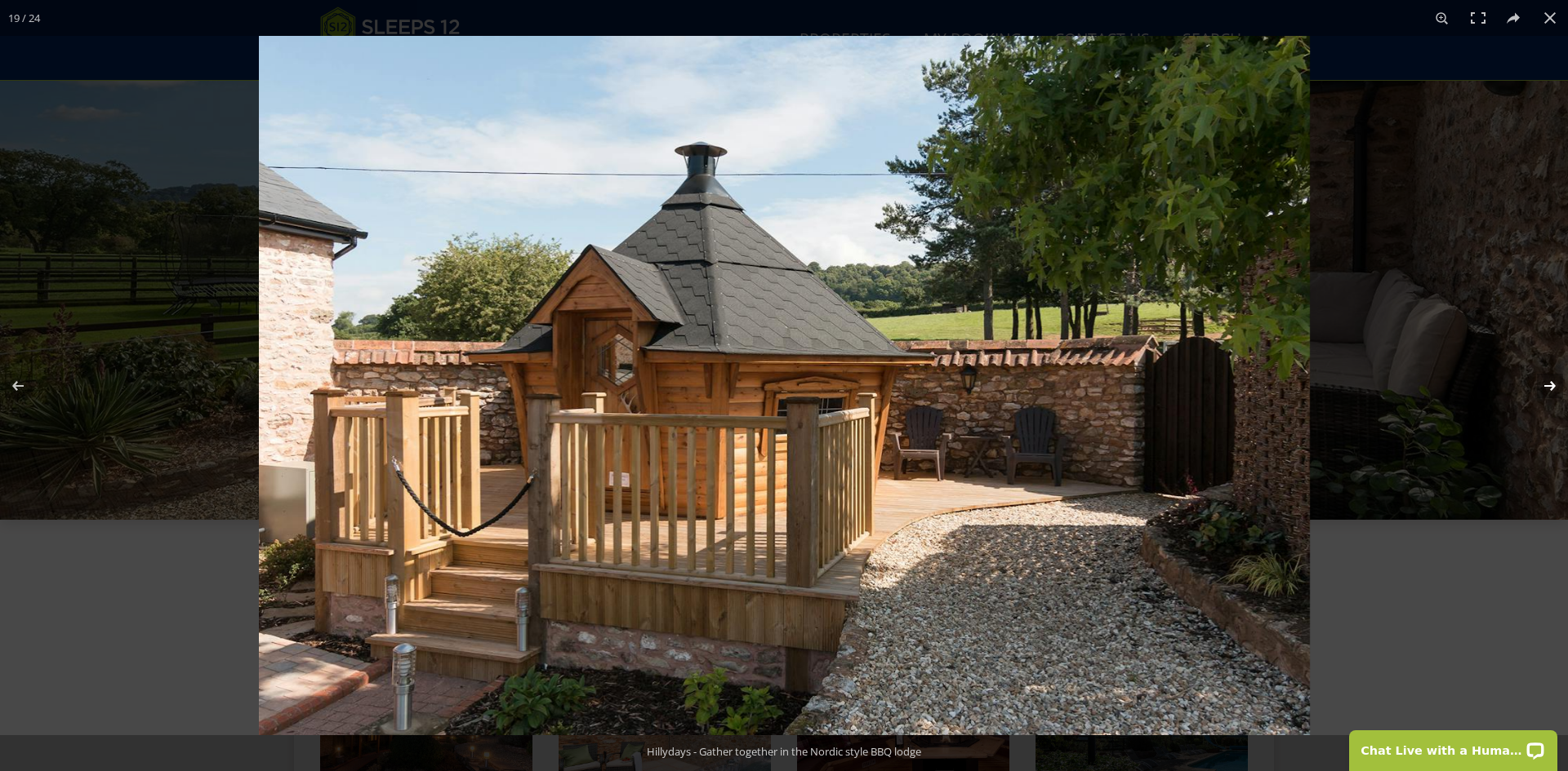
click at [1551, 380] on button at bounding box center [1539, 386] width 57 height 81
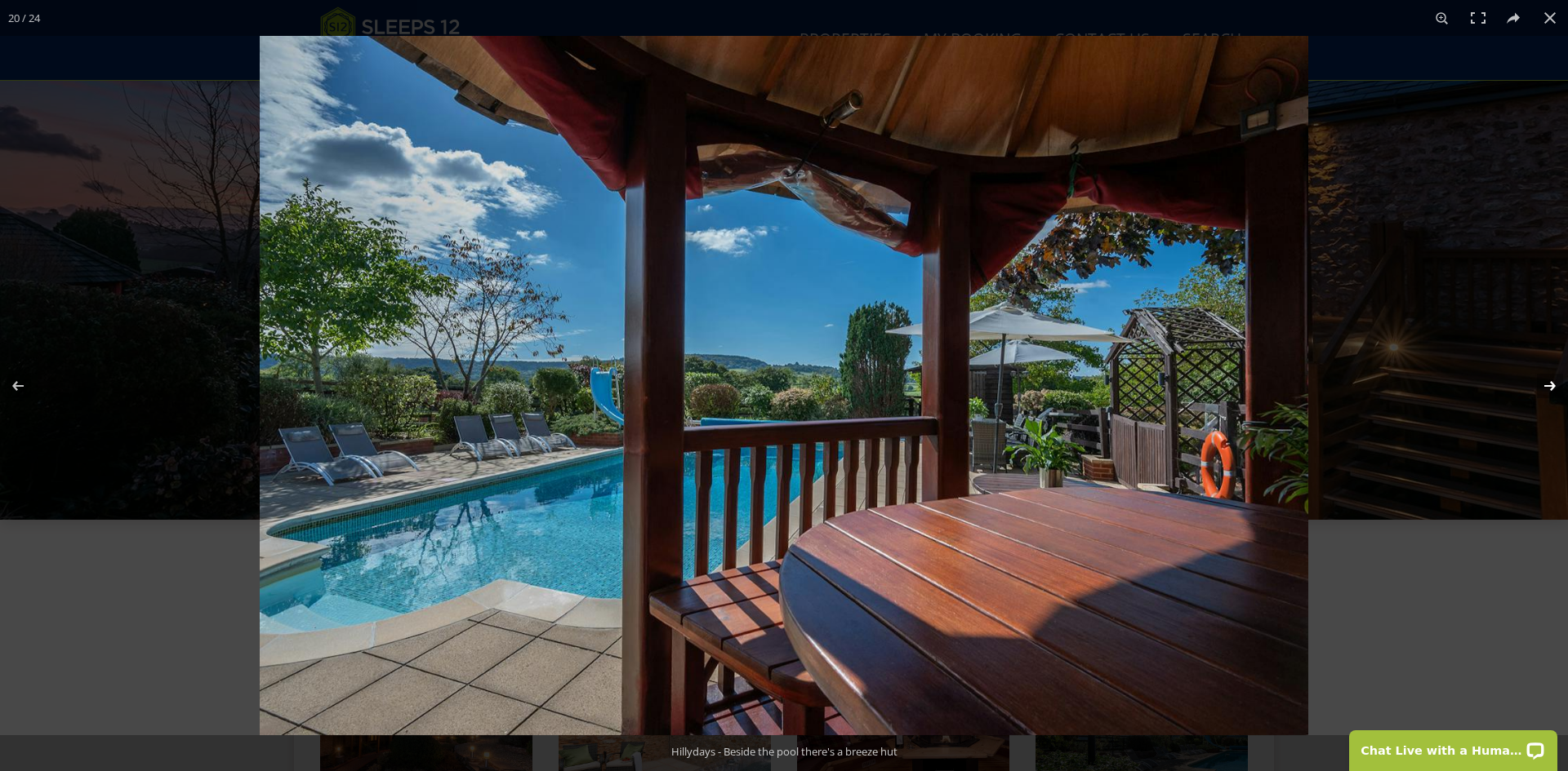
click at [1551, 380] on button at bounding box center [1539, 386] width 57 height 81
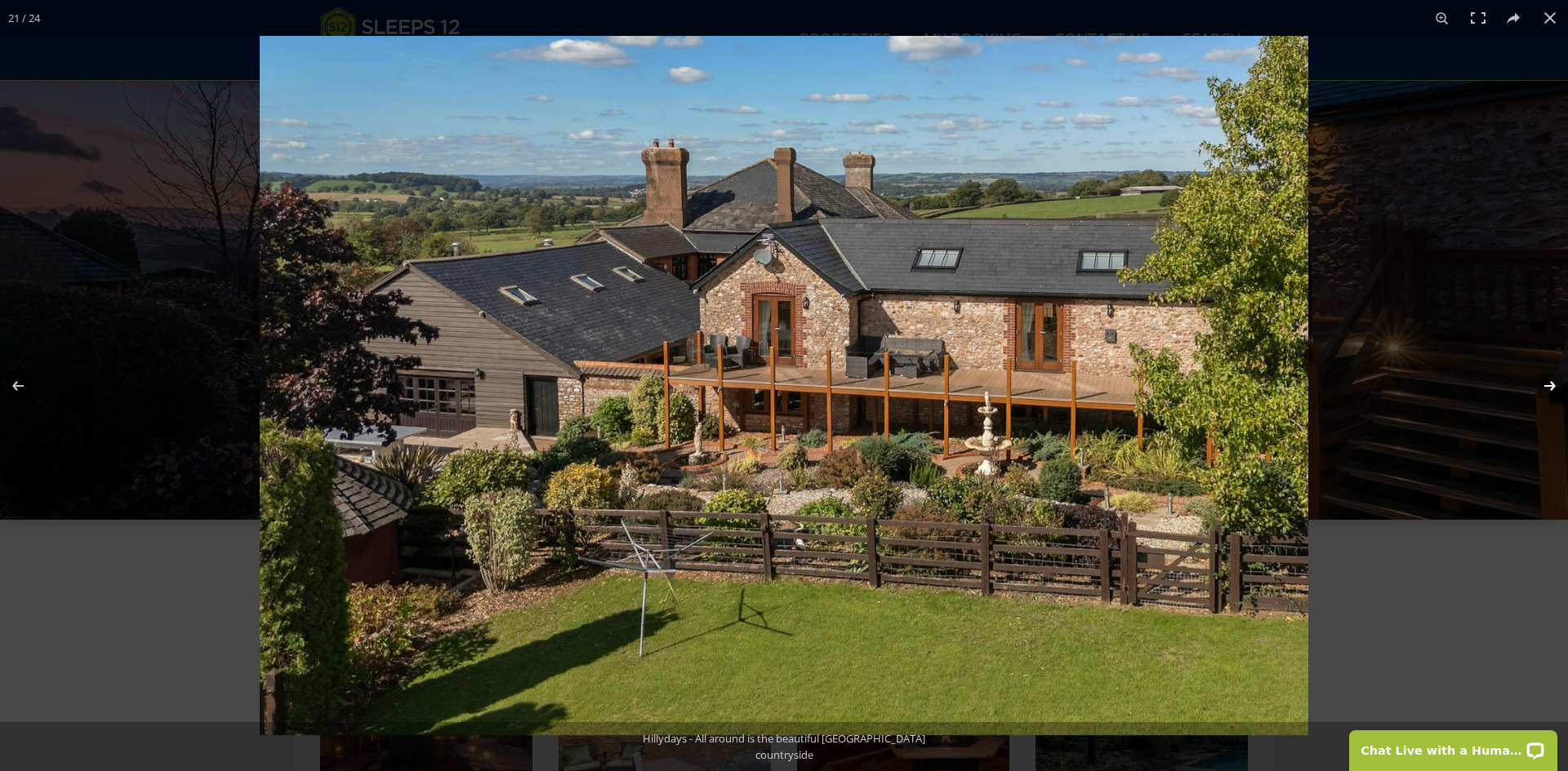
click at [1551, 380] on button at bounding box center [1539, 386] width 57 height 81
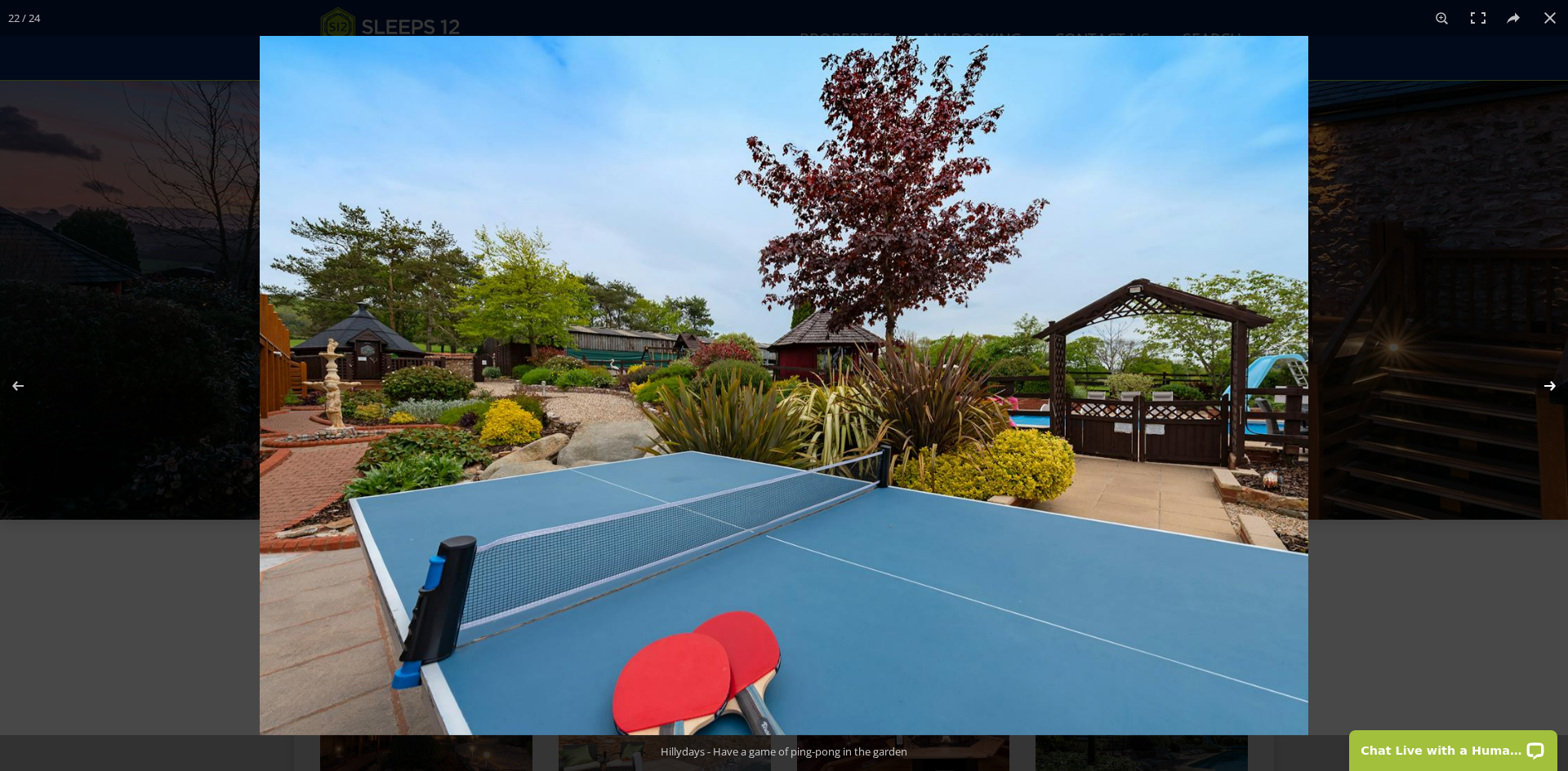
click at [1551, 380] on button at bounding box center [1539, 386] width 57 height 81
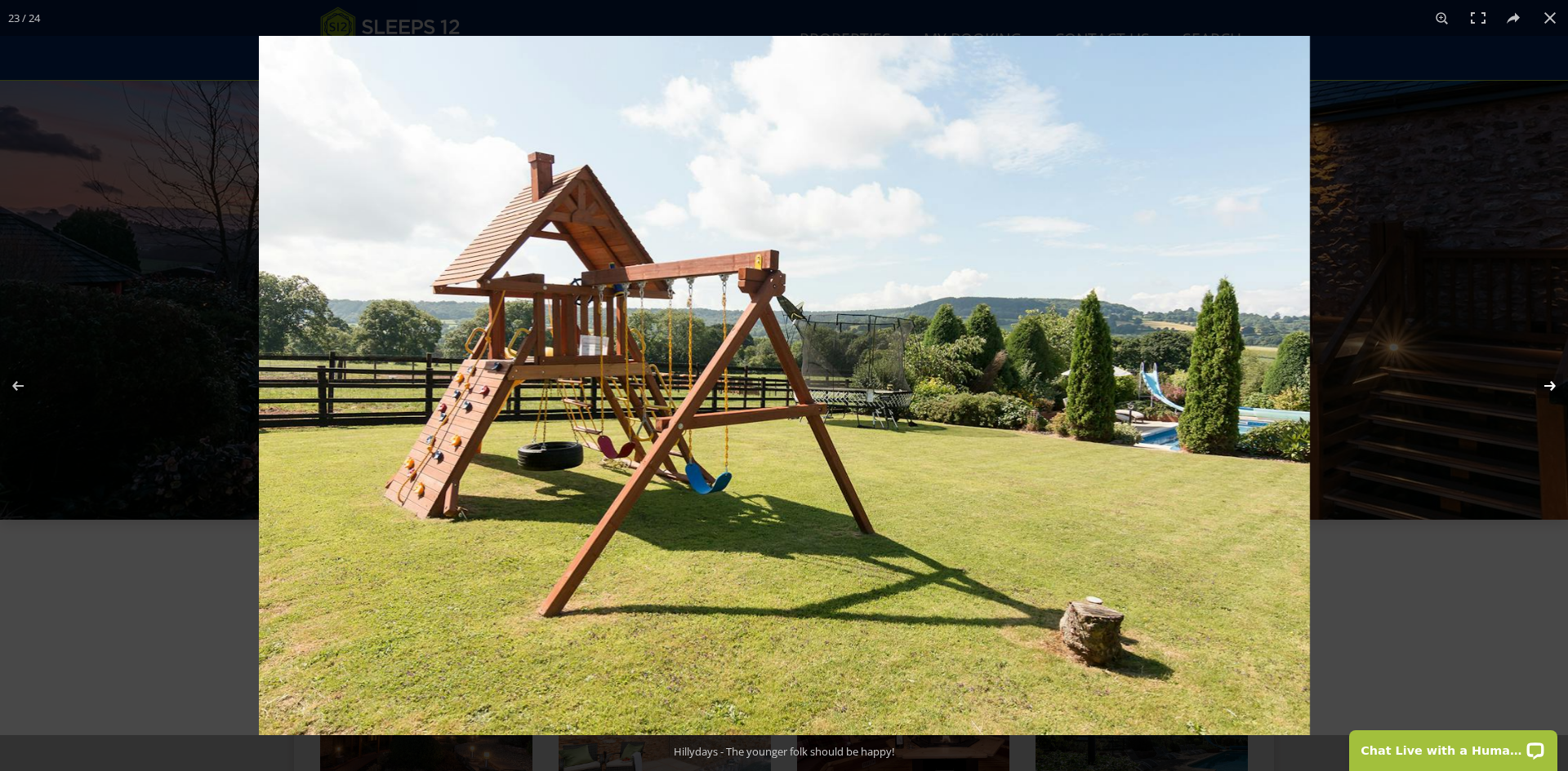
click at [1551, 380] on button at bounding box center [1539, 386] width 57 height 81
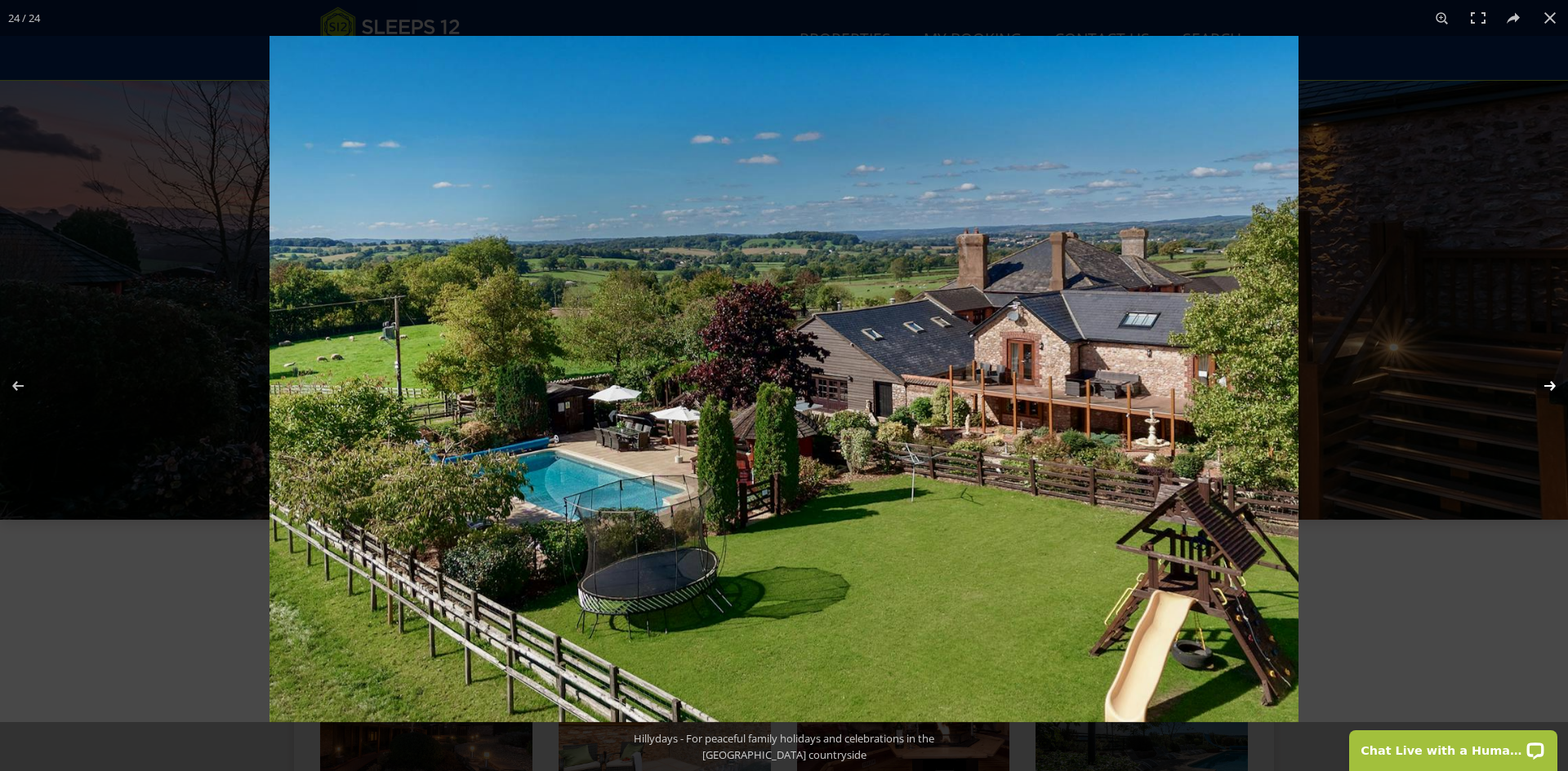
click at [1551, 380] on button at bounding box center [1539, 386] width 57 height 81
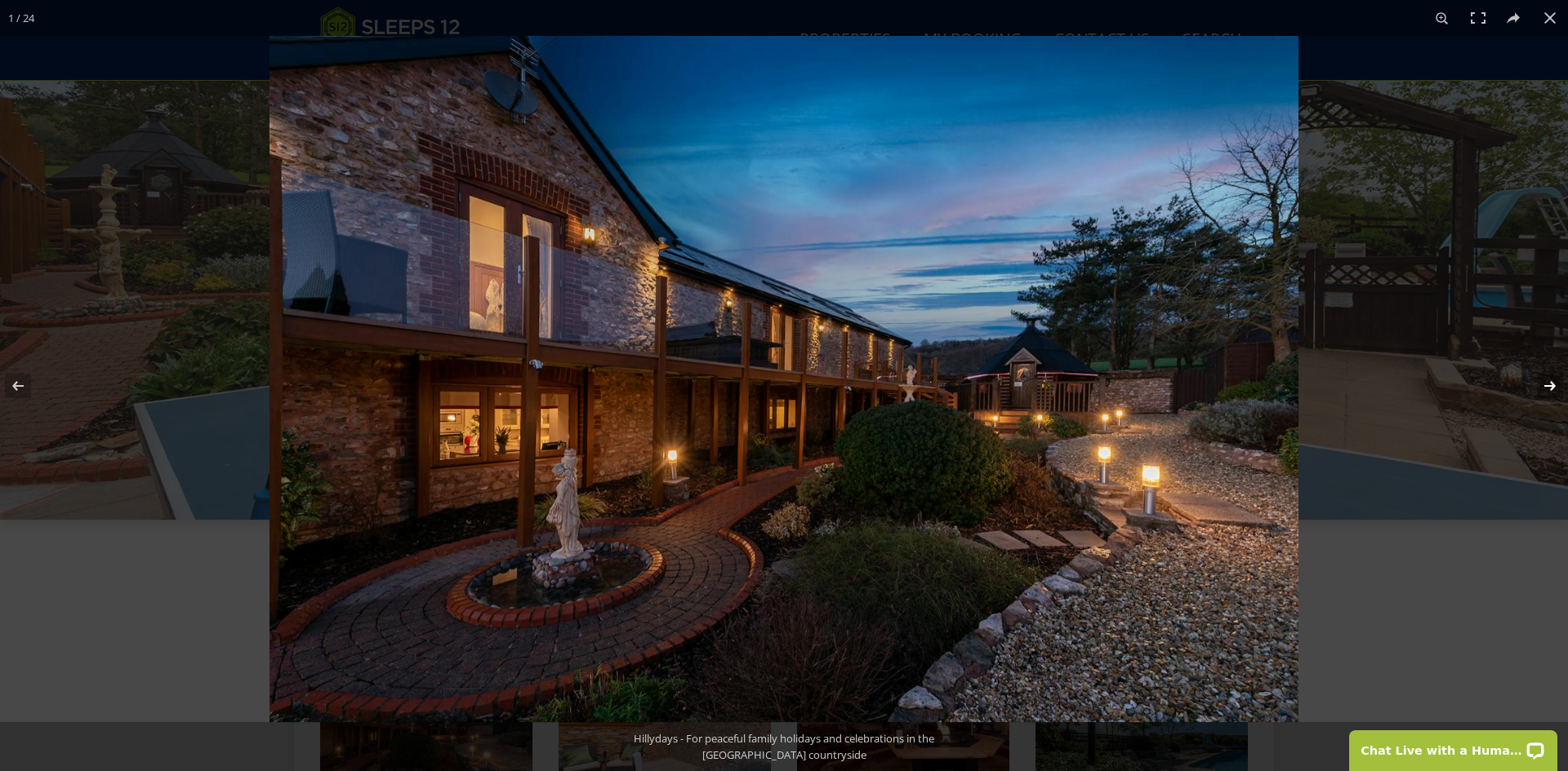
click at [1551, 380] on button at bounding box center [1539, 386] width 57 height 81
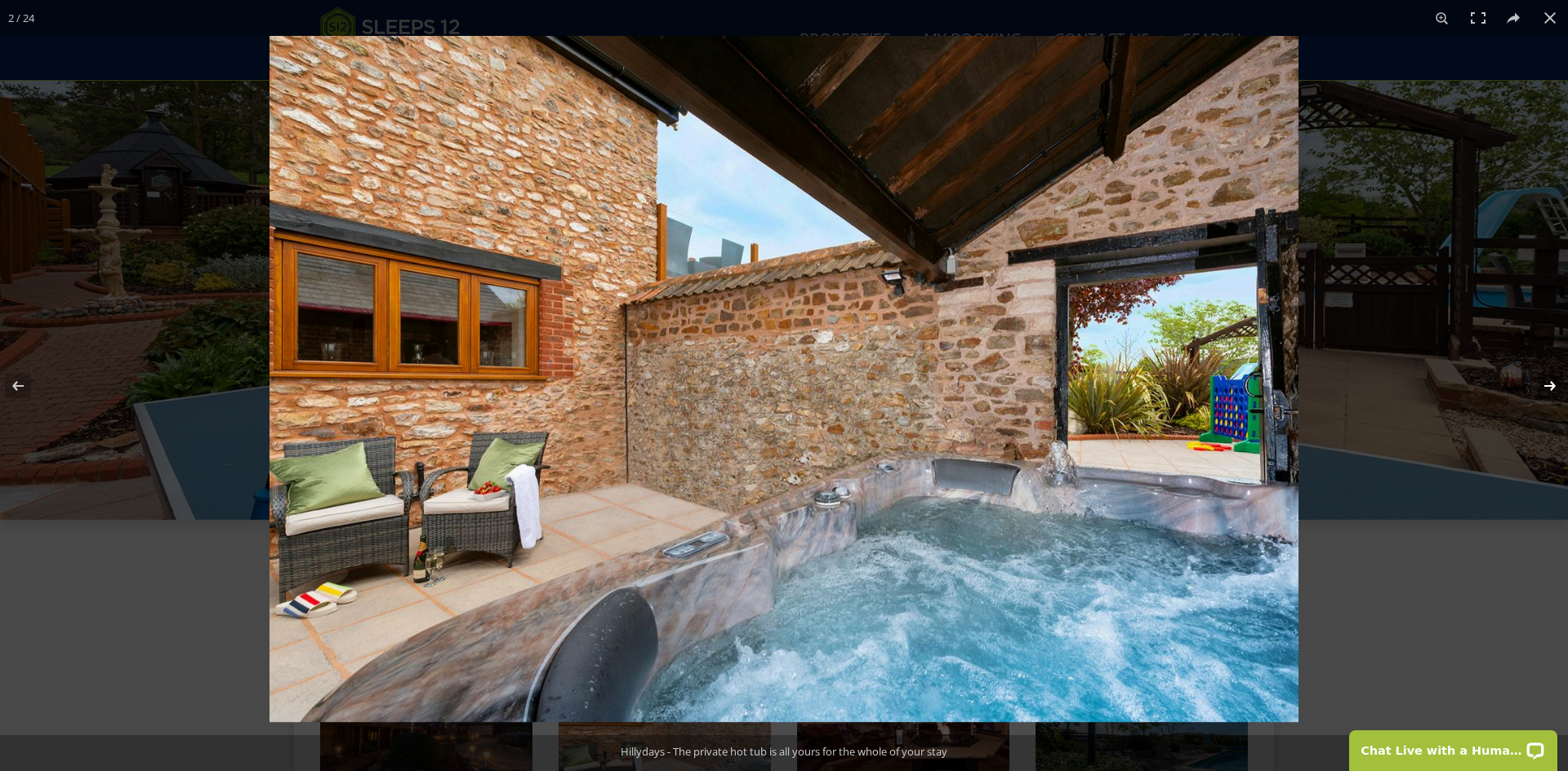
click at [1551, 380] on button at bounding box center [1539, 386] width 57 height 81
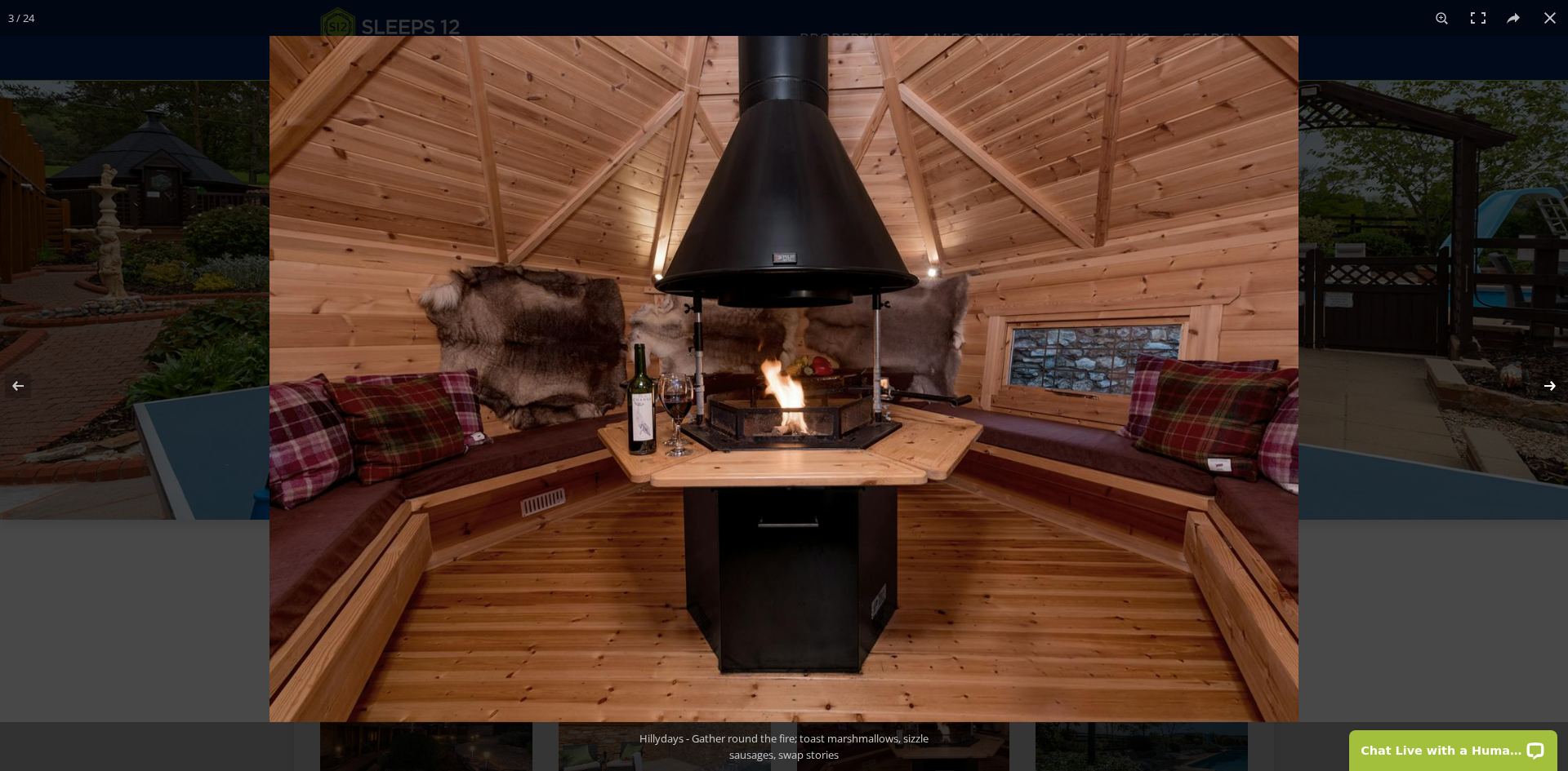
click at [1551, 380] on button at bounding box center [1539, 386] width 57 height 81
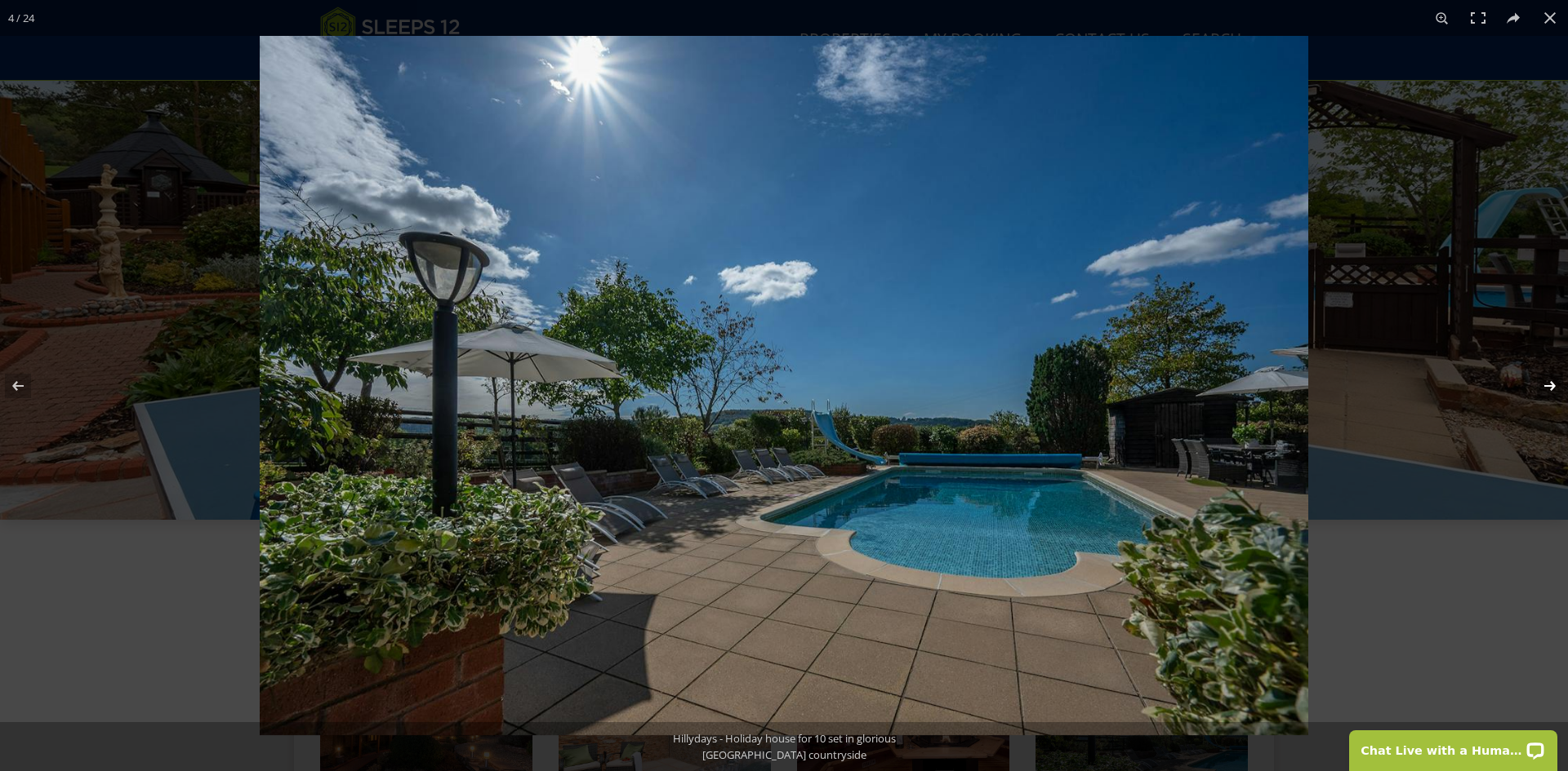
click at [1551, 380] on button at bounding box center [1539, 386] width 57 height 81
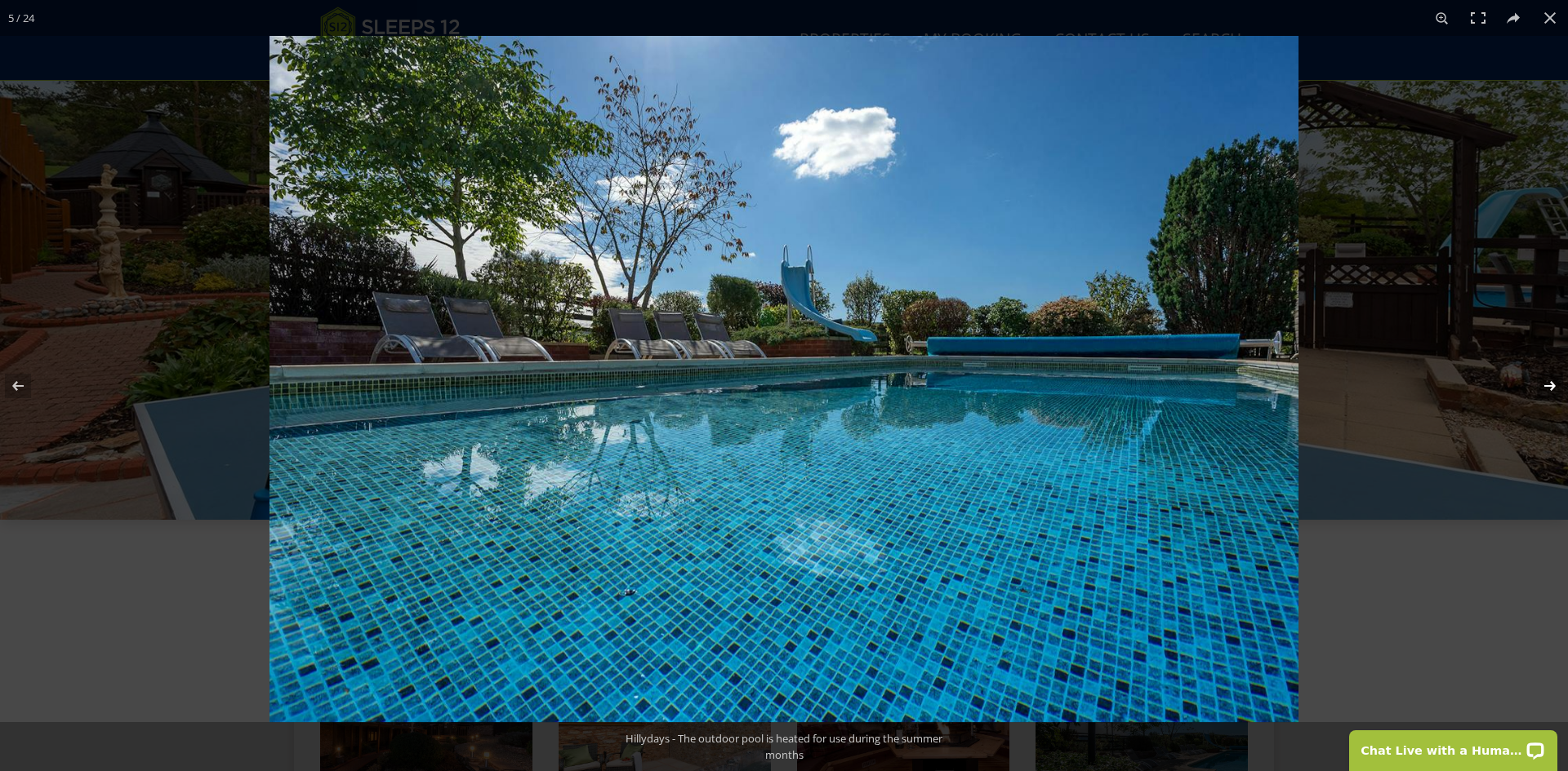
click at [1551, 380] on button at bounding box center [1539, 386] width 57 height 81
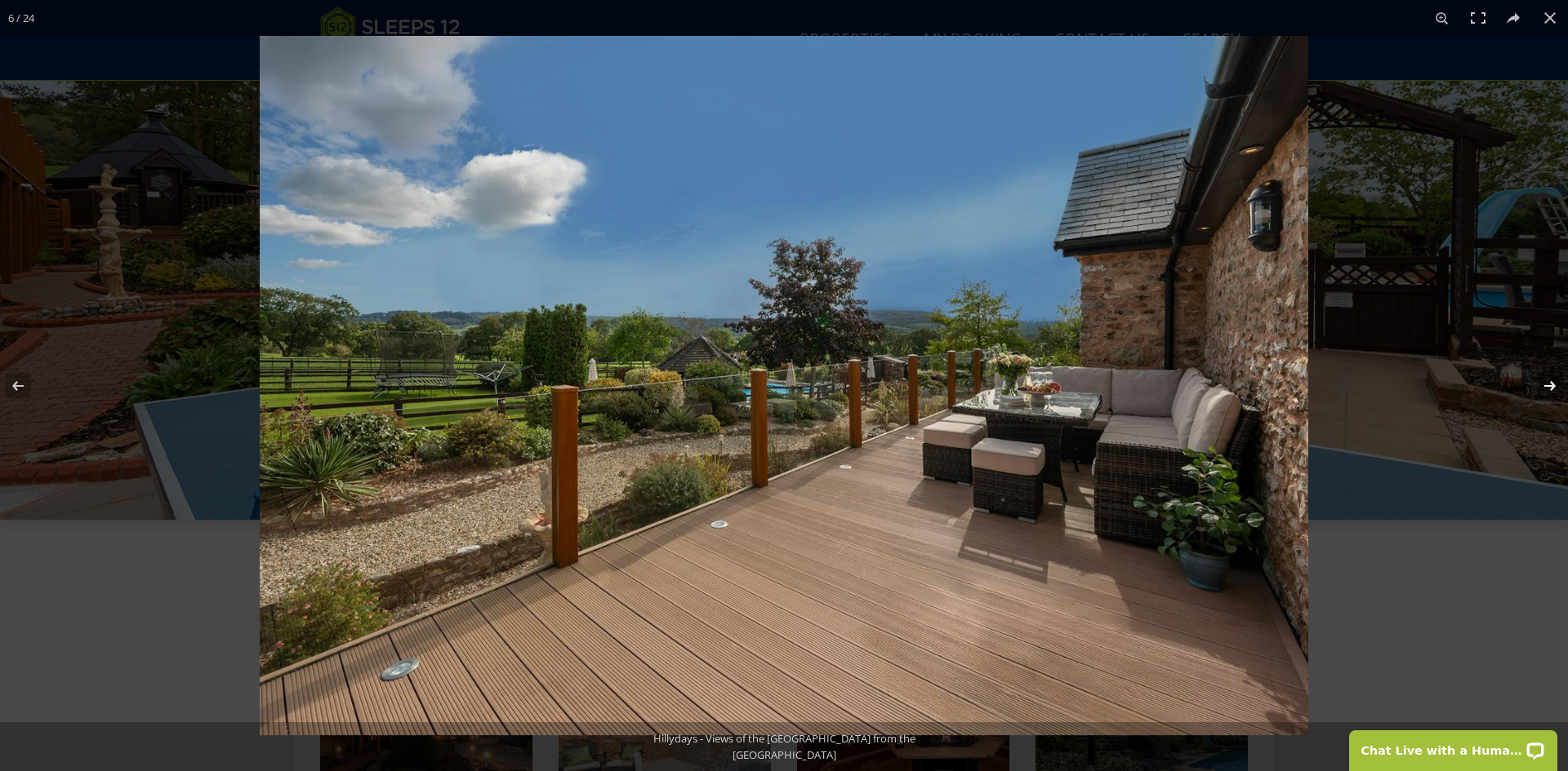
click at [1551, 380] on button at bounding box center [1539, 386] width 57 height 81
